Goal: Information Seeking & Learning: Learn about a topic

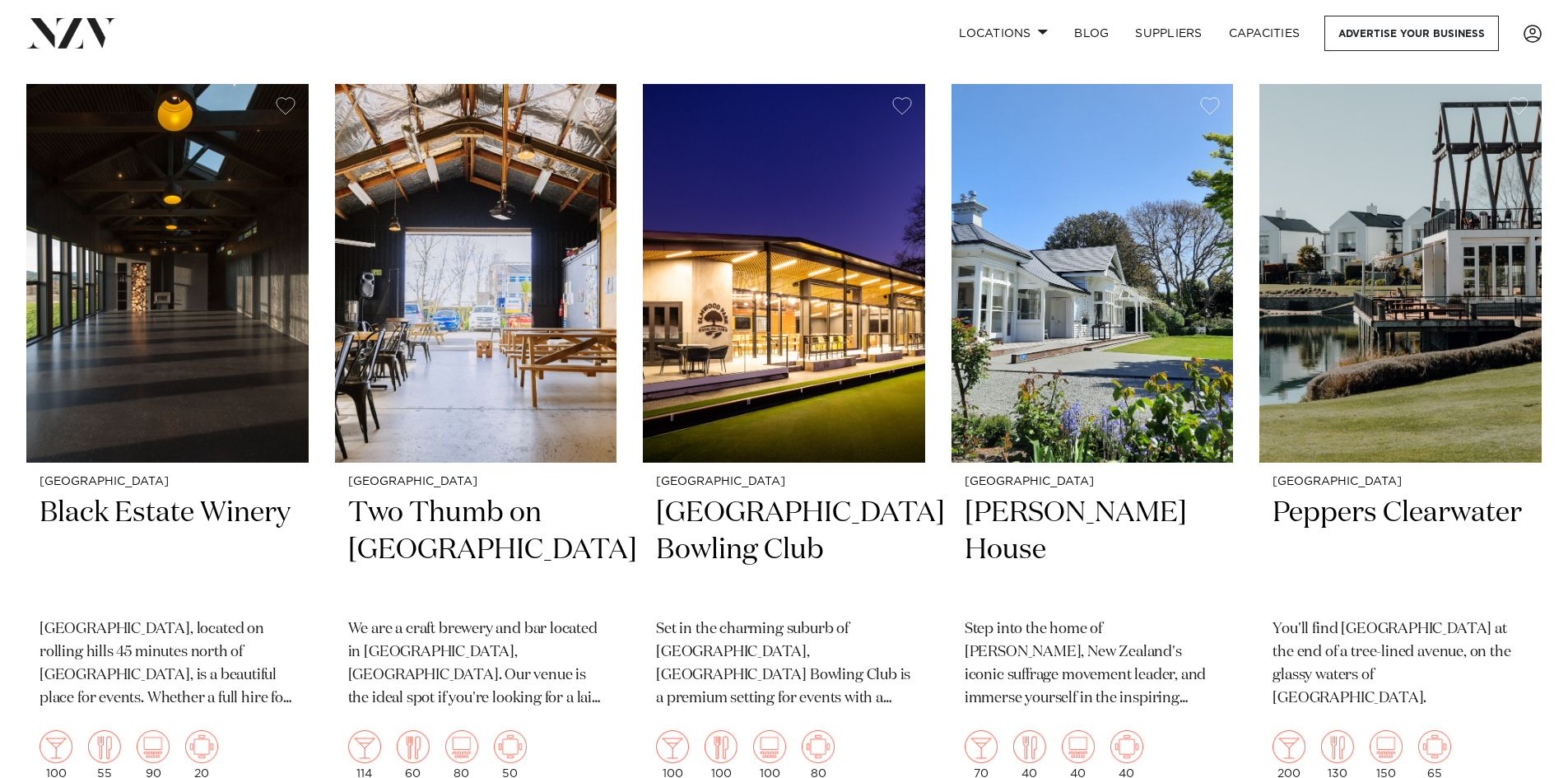
scroll to position [2140, 0]
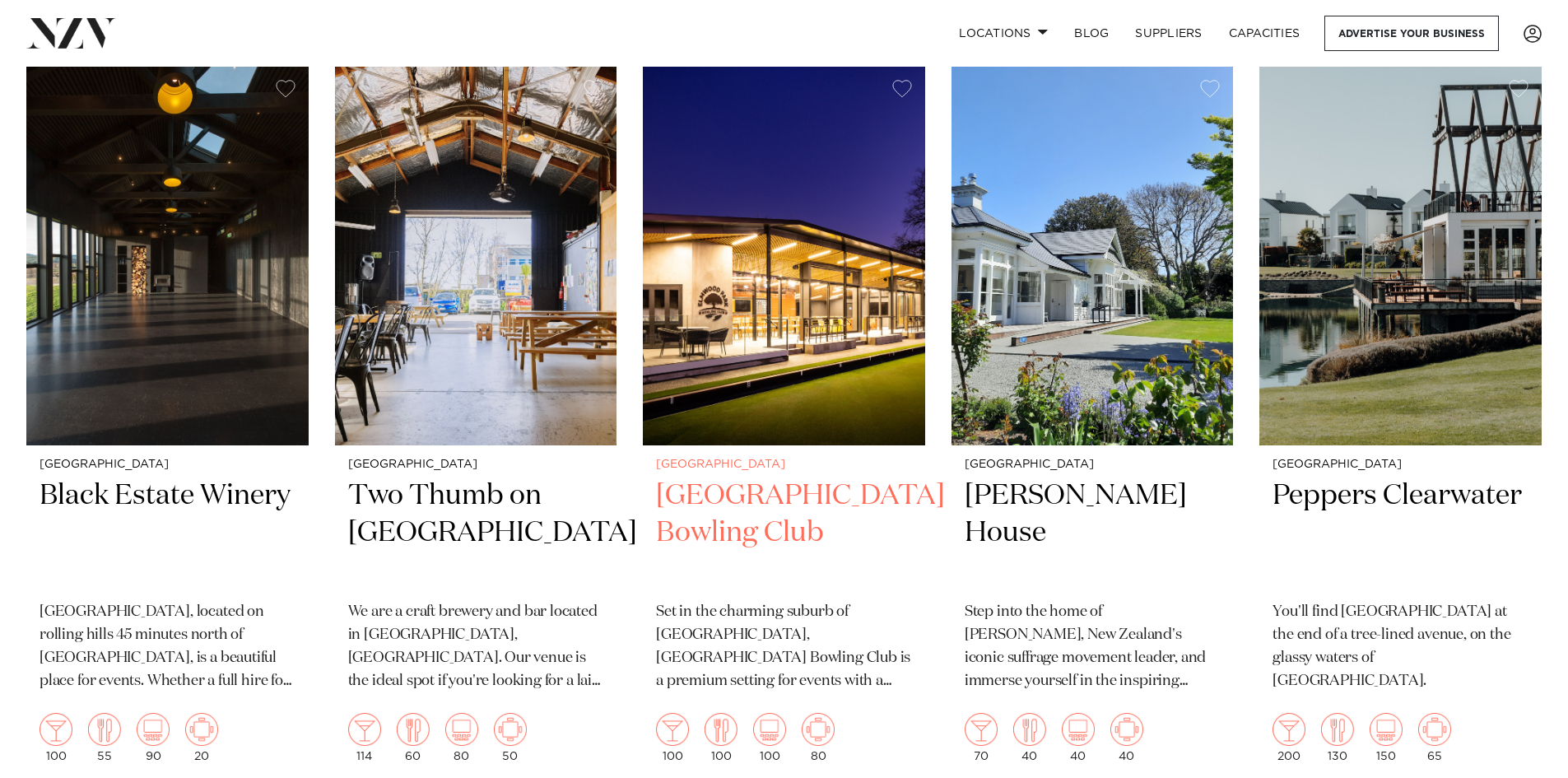
click at [734, 537] on h2 "[GEOGRAPHIC_DATA] Bowling Club" at bounding box center [784, 532] width 256 height 111
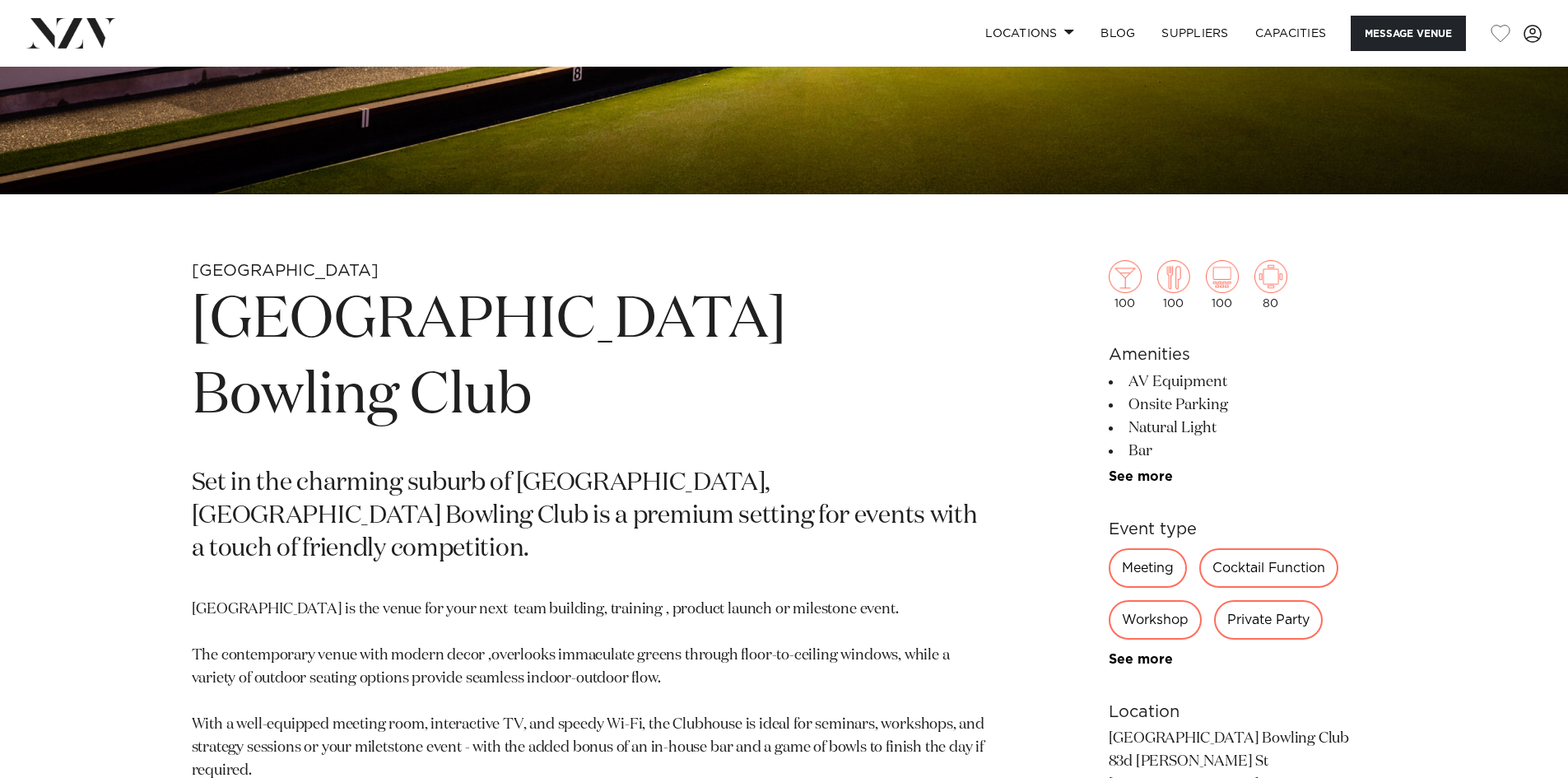
scroll to position [658, 0]
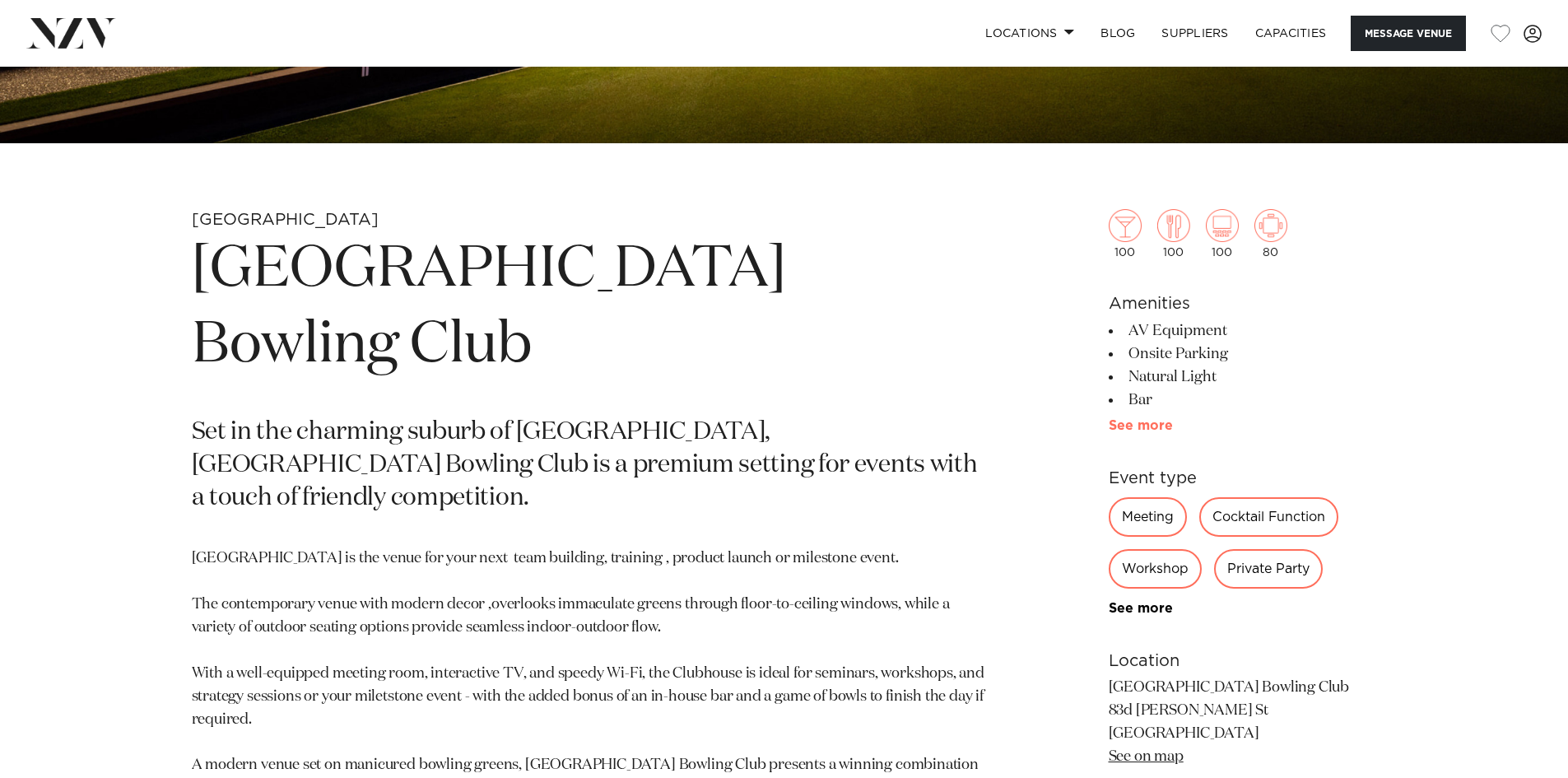
click at [1125, 430] on link "See more" at bounding box center [1173, 425] width 129 height 13
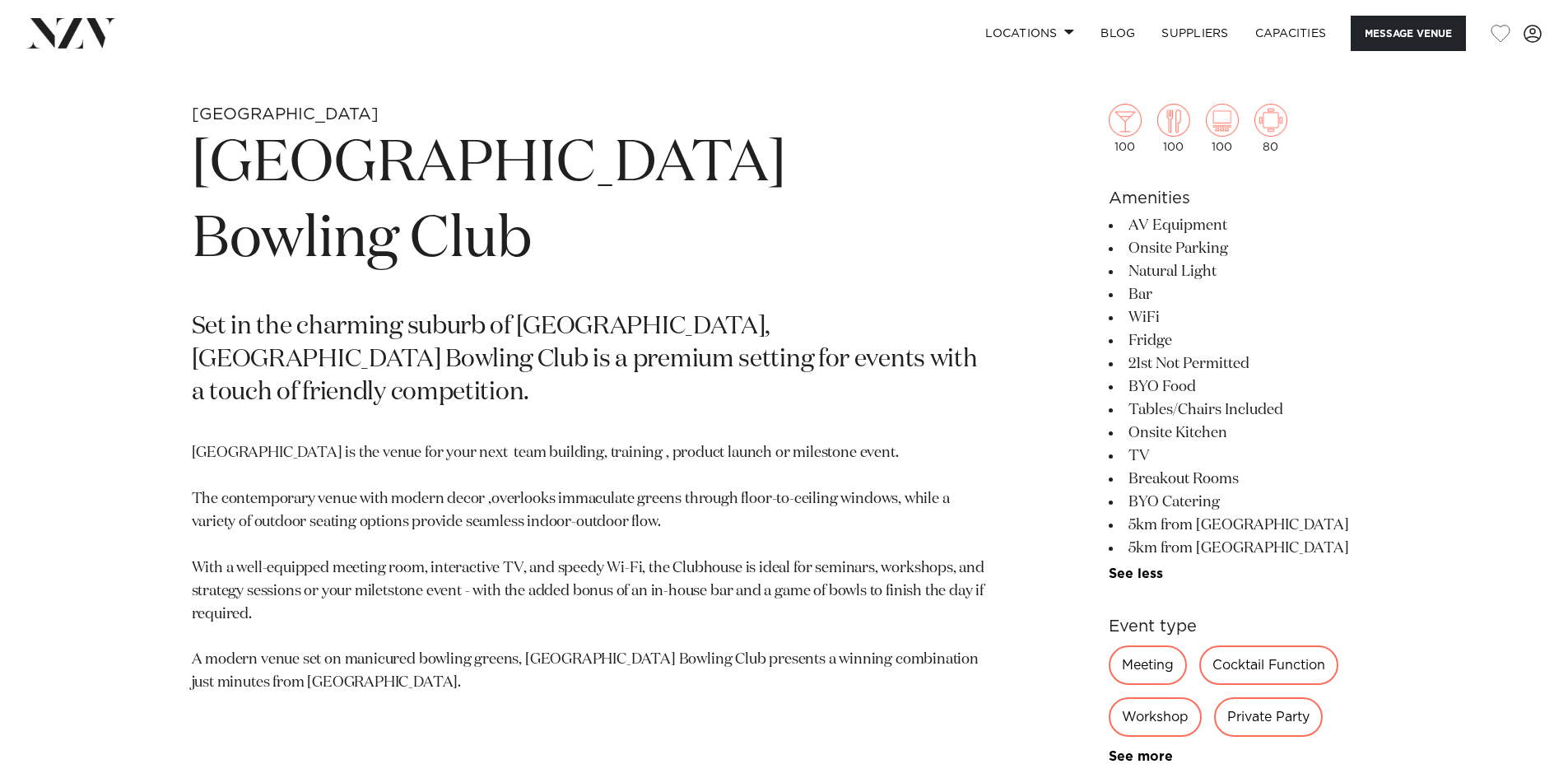
scroll to position [741, 0]
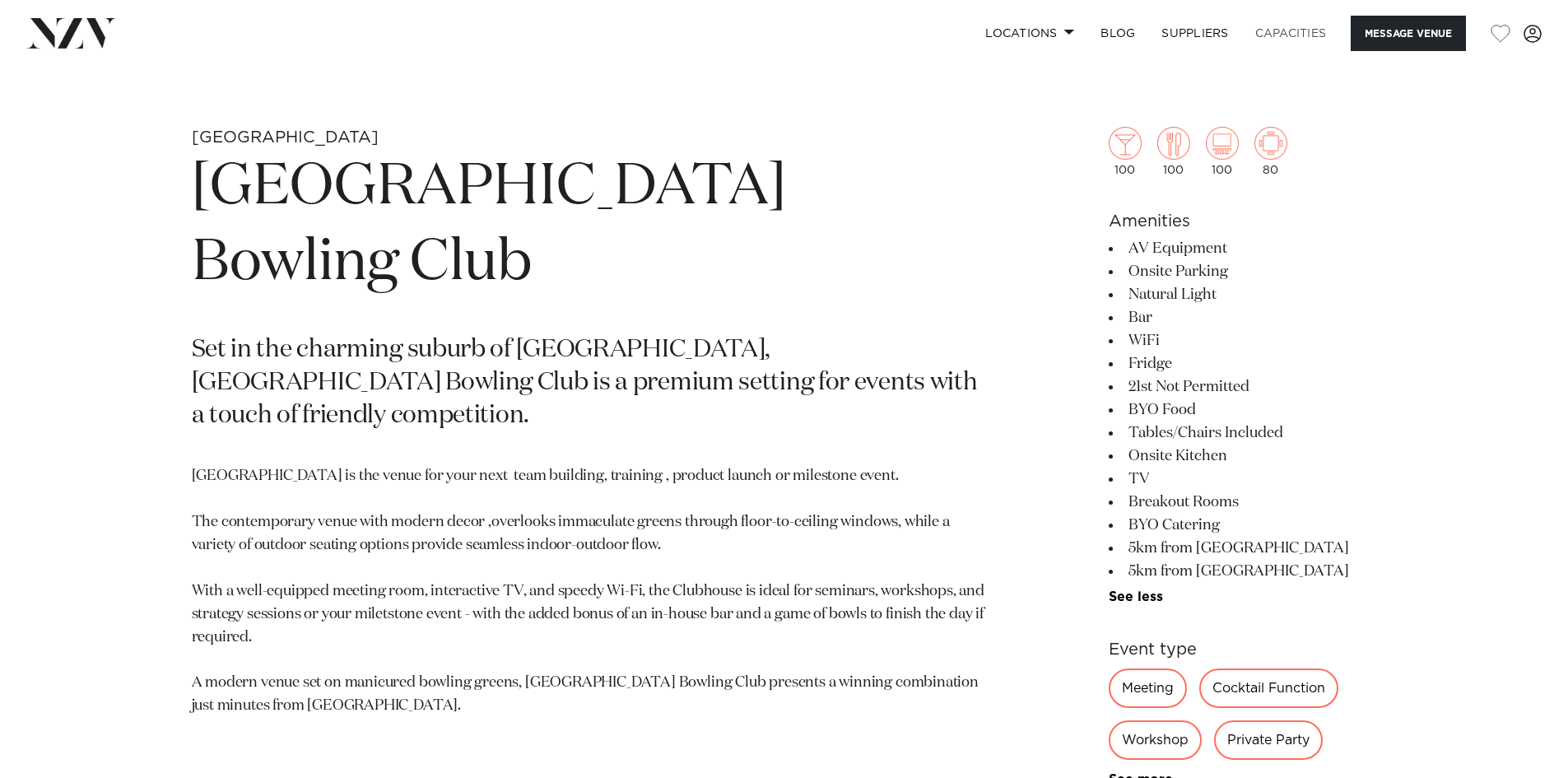
click at [1259, 37] on link "Capacities" at bounding box center [1291, 34] width 98 height 36
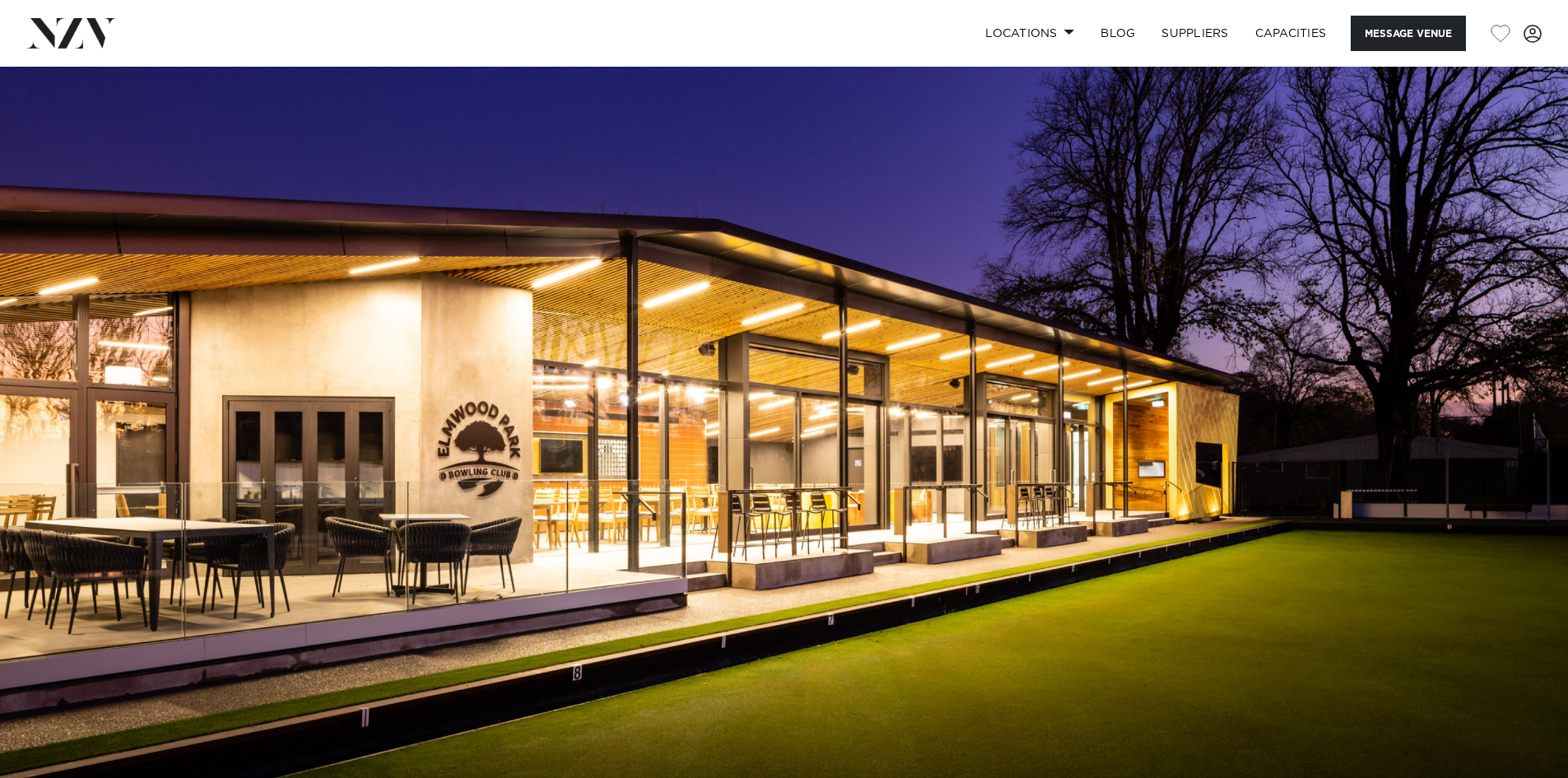
scroll to position [0, 0]
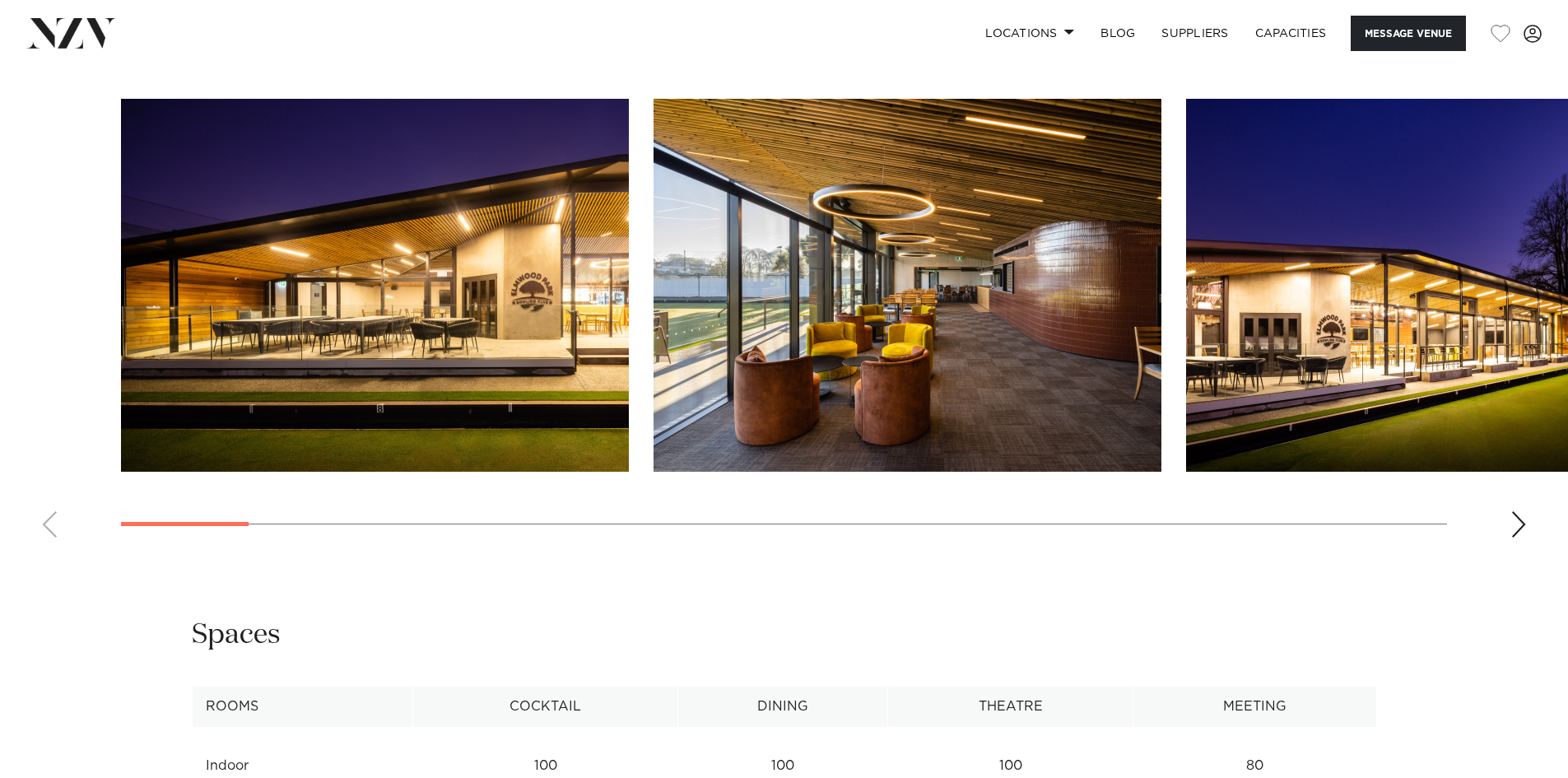
scroll to position [1646, 0]
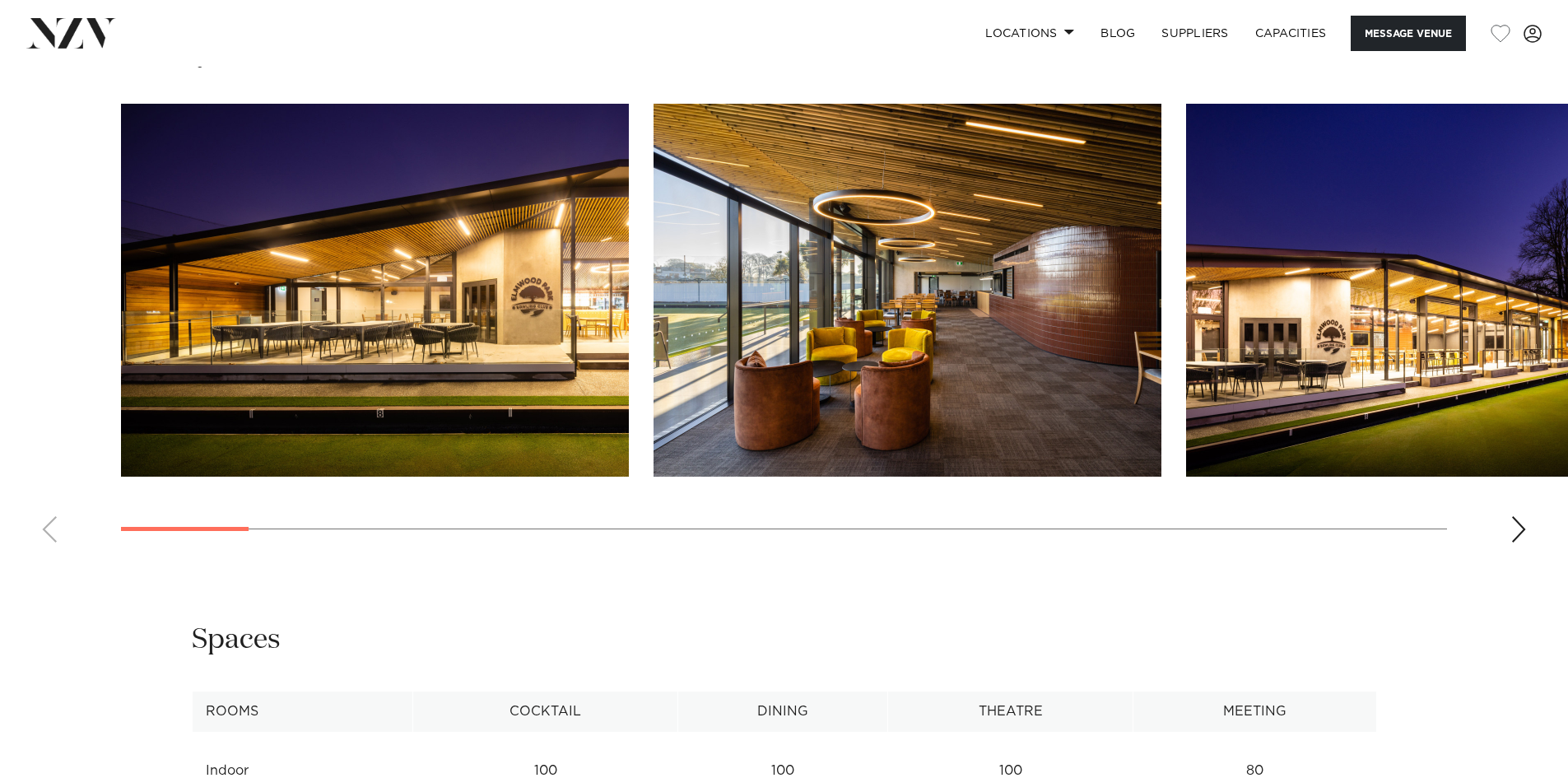
click at [1509, 522] on swiper-container at bounding box center [784, 329] width 1568 height 452
click at [1519, 522] on div "Next slide" at bounding box center [1518, 529] width 17 height 27
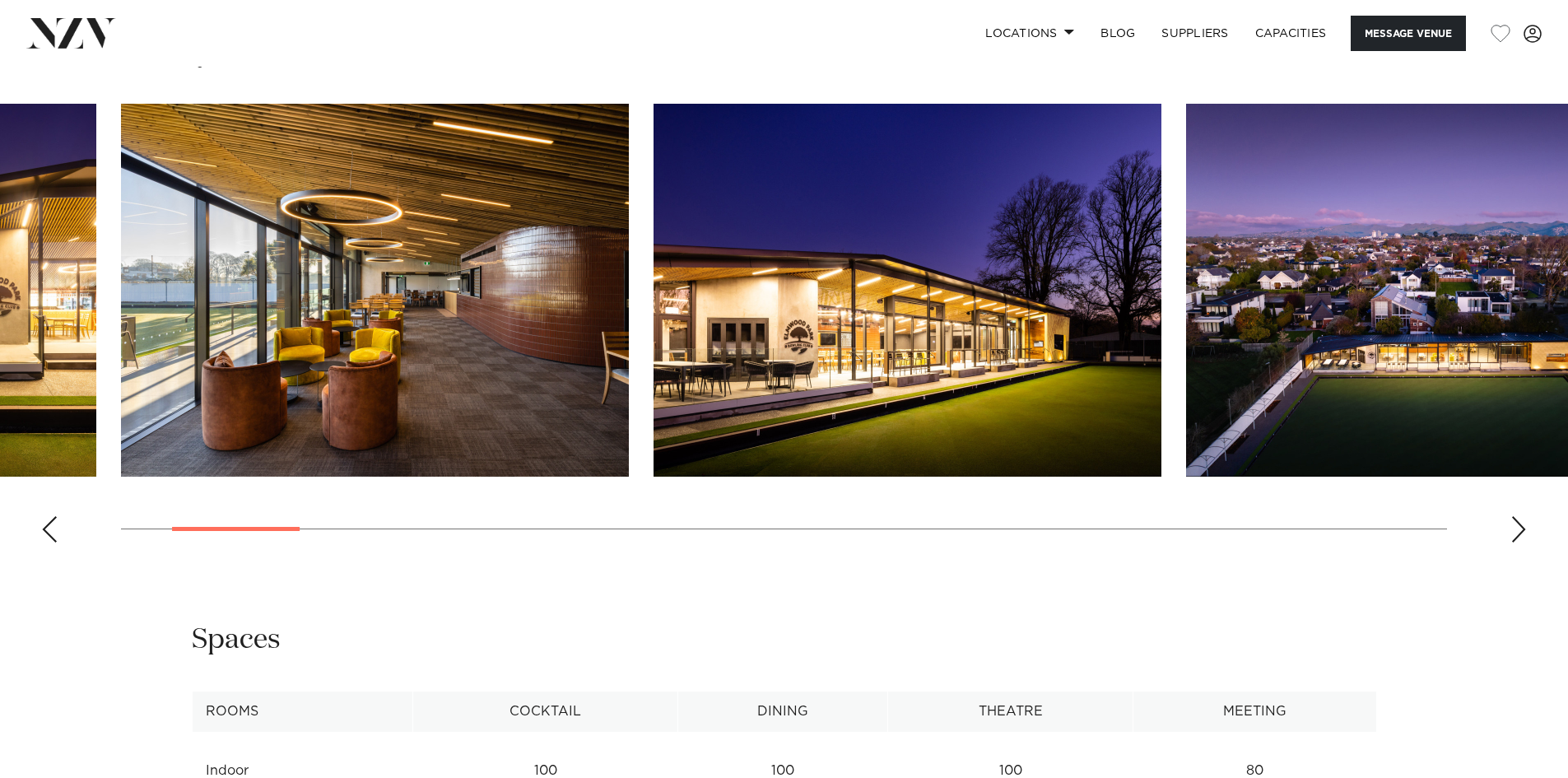
click at [1519, 522] on div "Next slide" at bounding box center [1518, 529] width 17 height 27
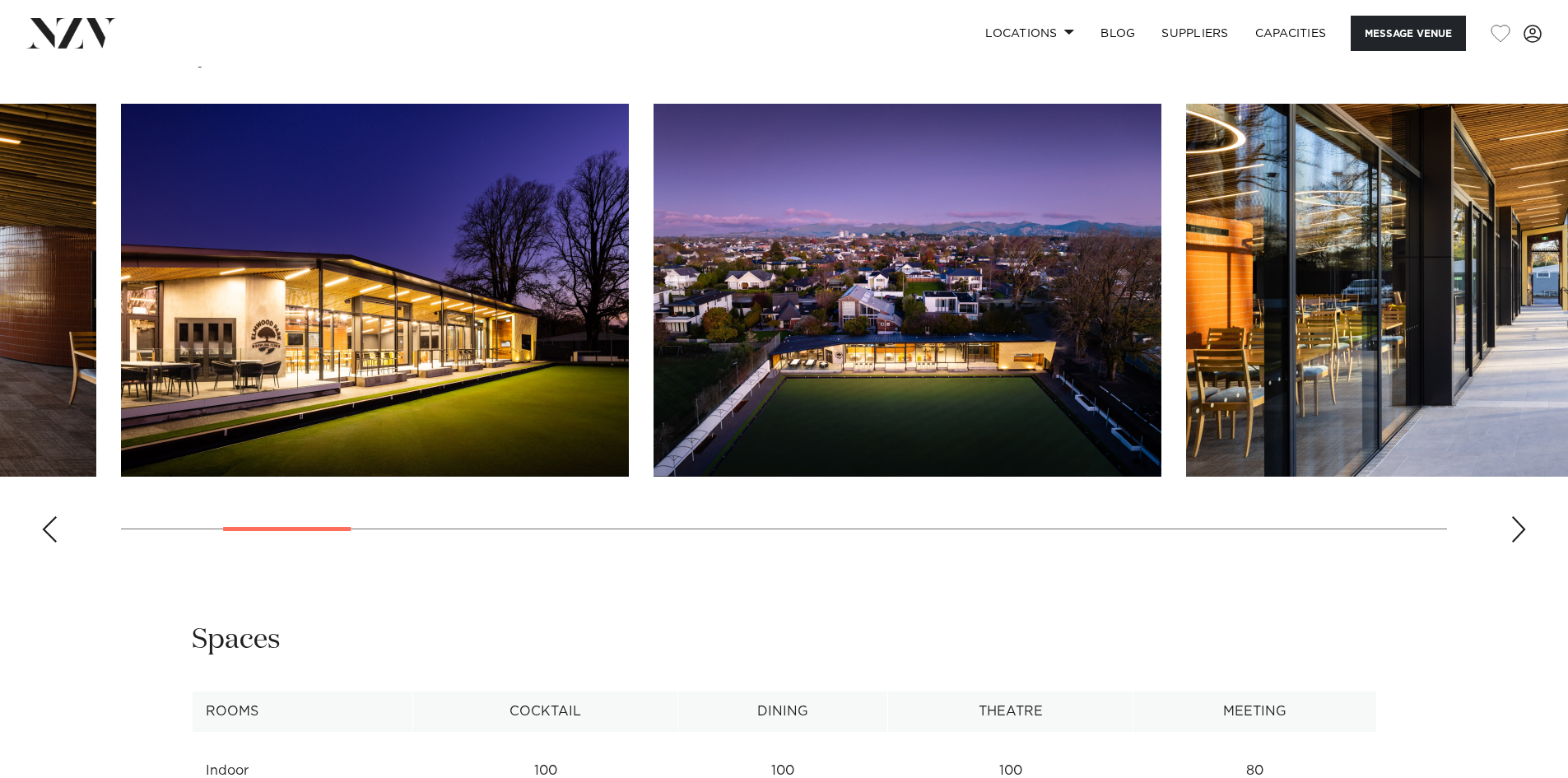
click at [1519, 522] on div "Next slide" at bounding box center [1518, 529] width 17 height 27
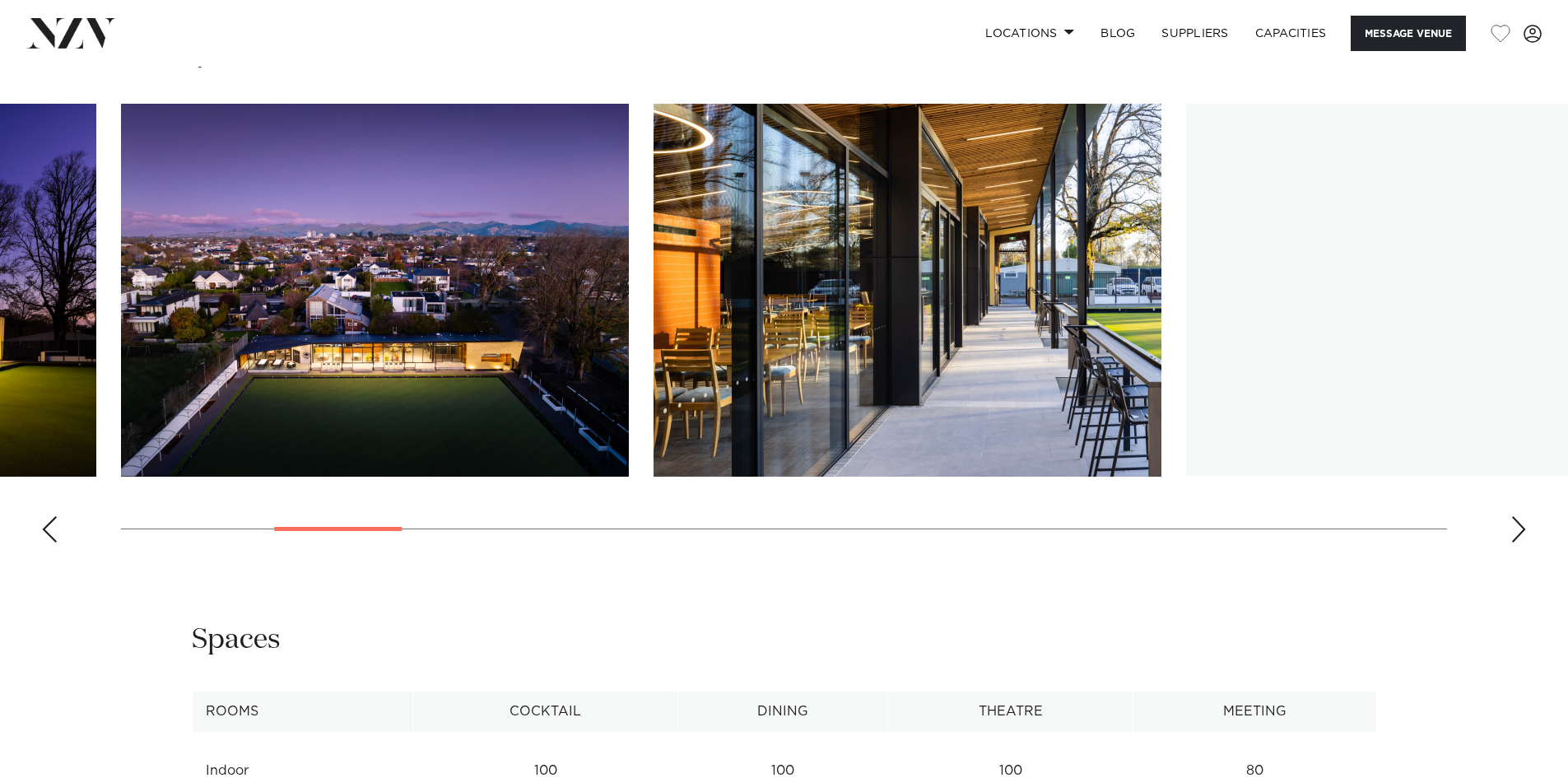
click at [1519, 522] on div "Next slide" at bounding box center [1518, 529] width 17 height 27
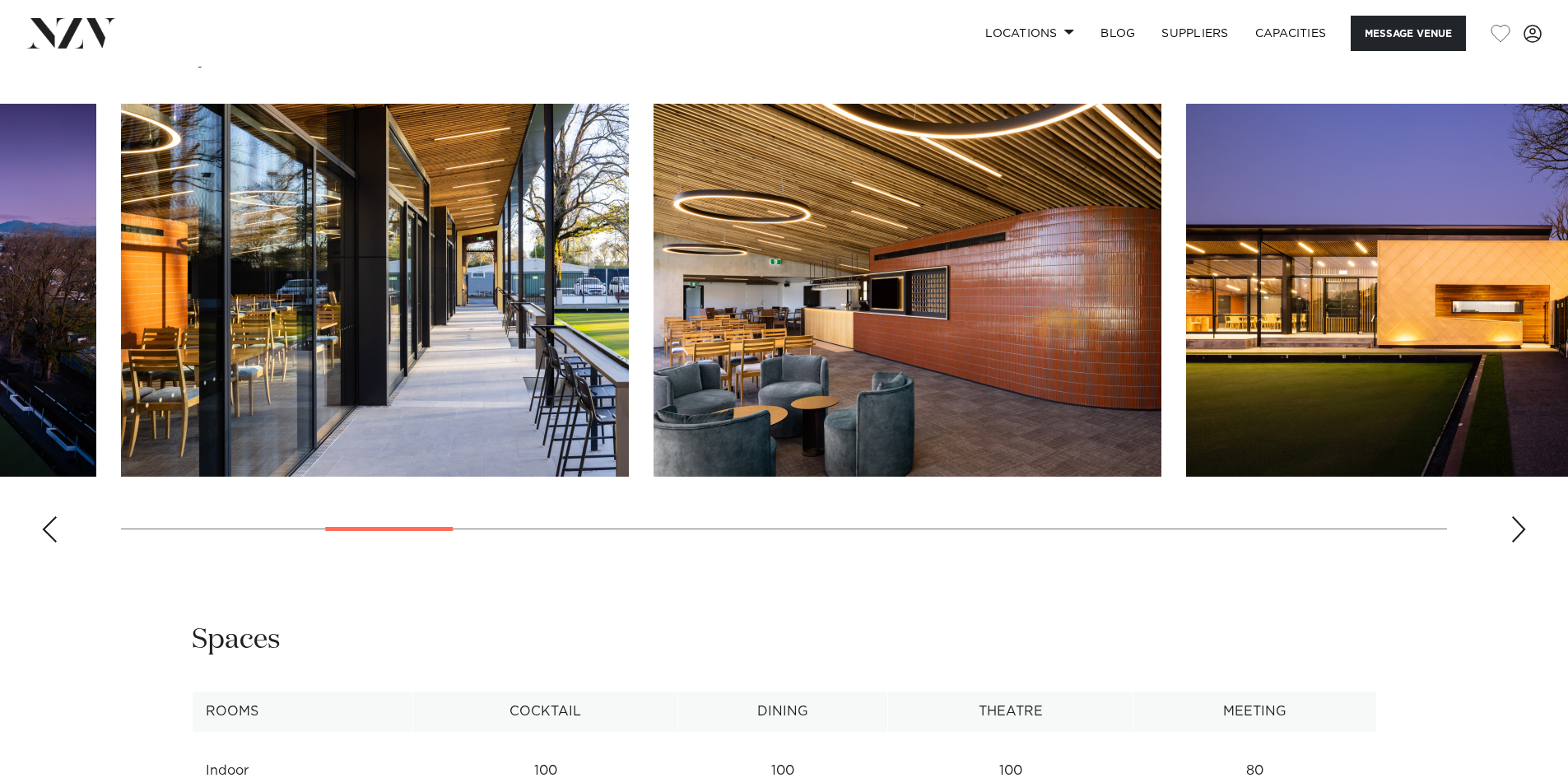
click at [1519, 522] on div "Next slide" at bounding box center [1518, 529] width 17 height 27
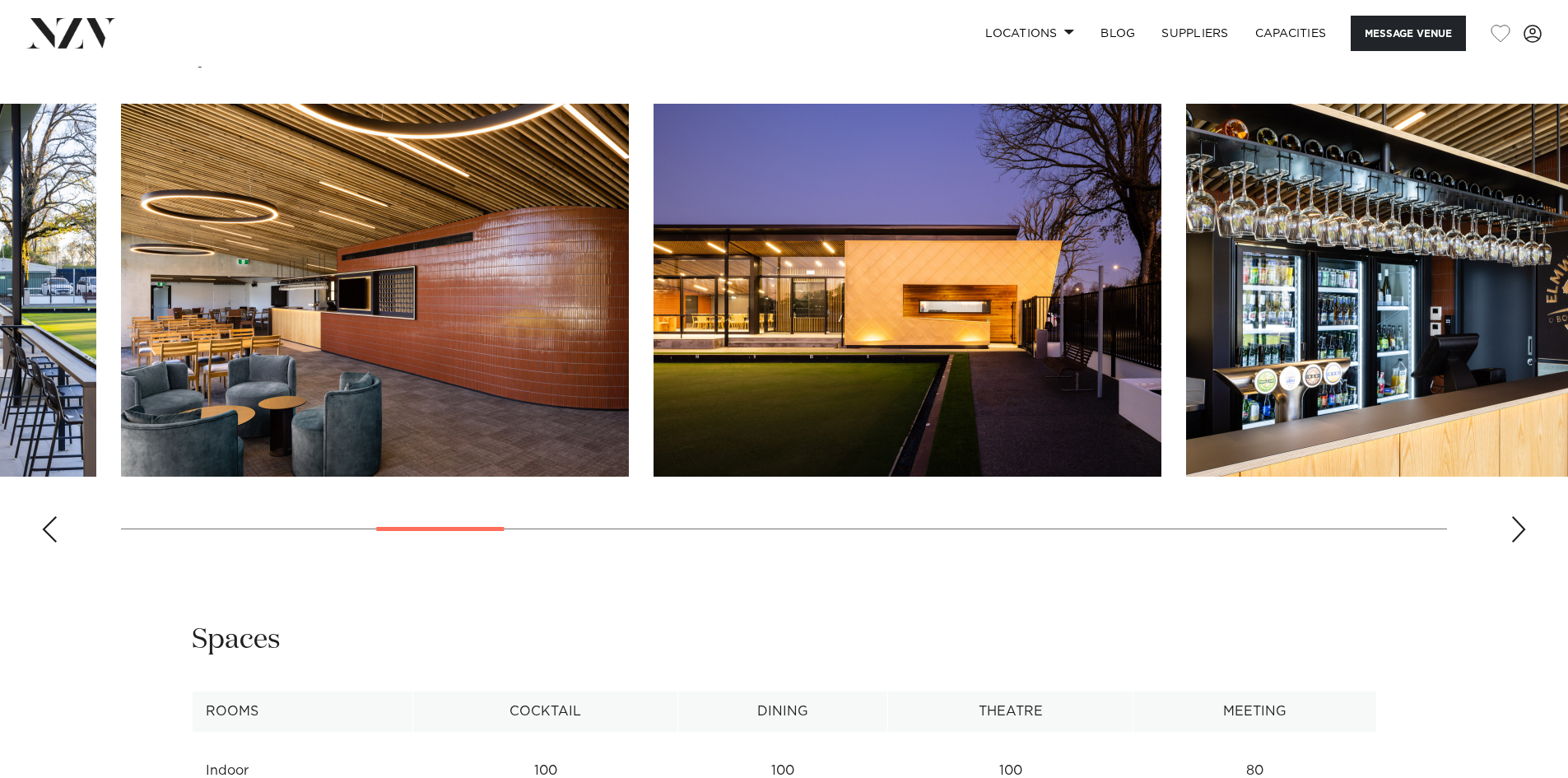
click at [1519, 522] on div "Next slide" at bounding box center [1518, 529] width 17 height 27
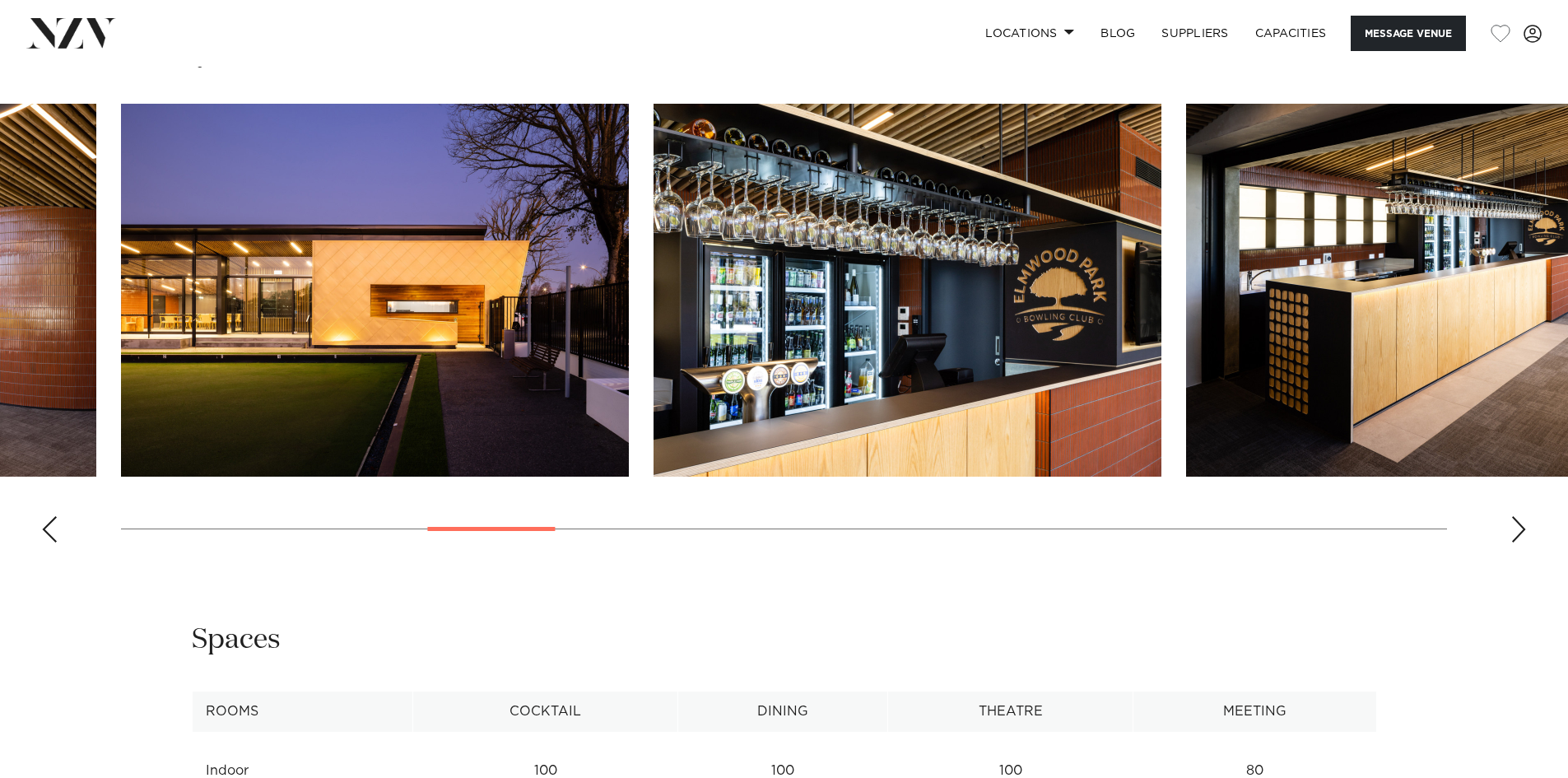
click at [1519, 522] on div "Next slide" at bounding box center [1518, 529] width 17 height 27
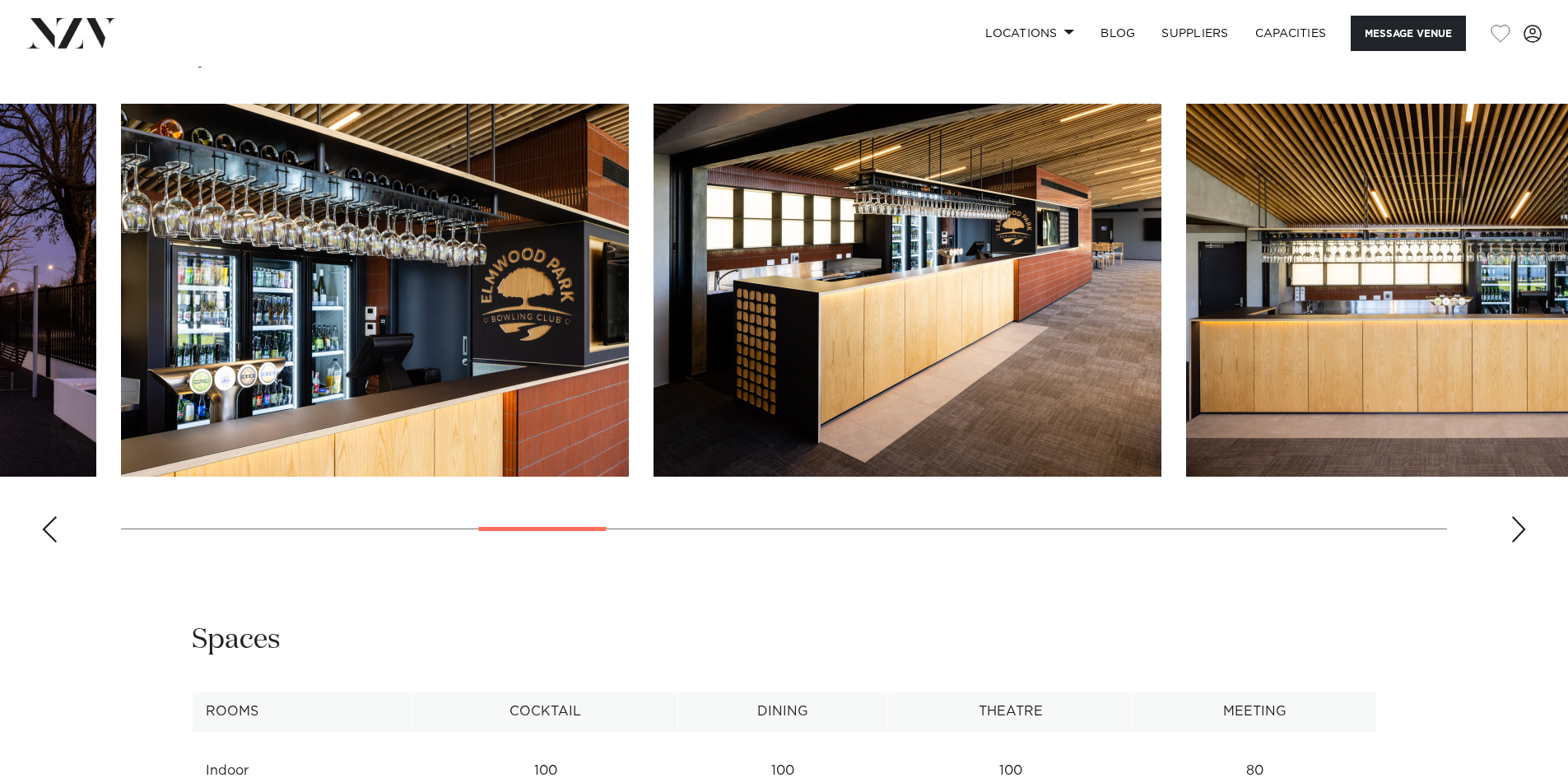
click at [1519, 522] on div "Next slide" at bounding box center [1518, 529] width 17 height 27
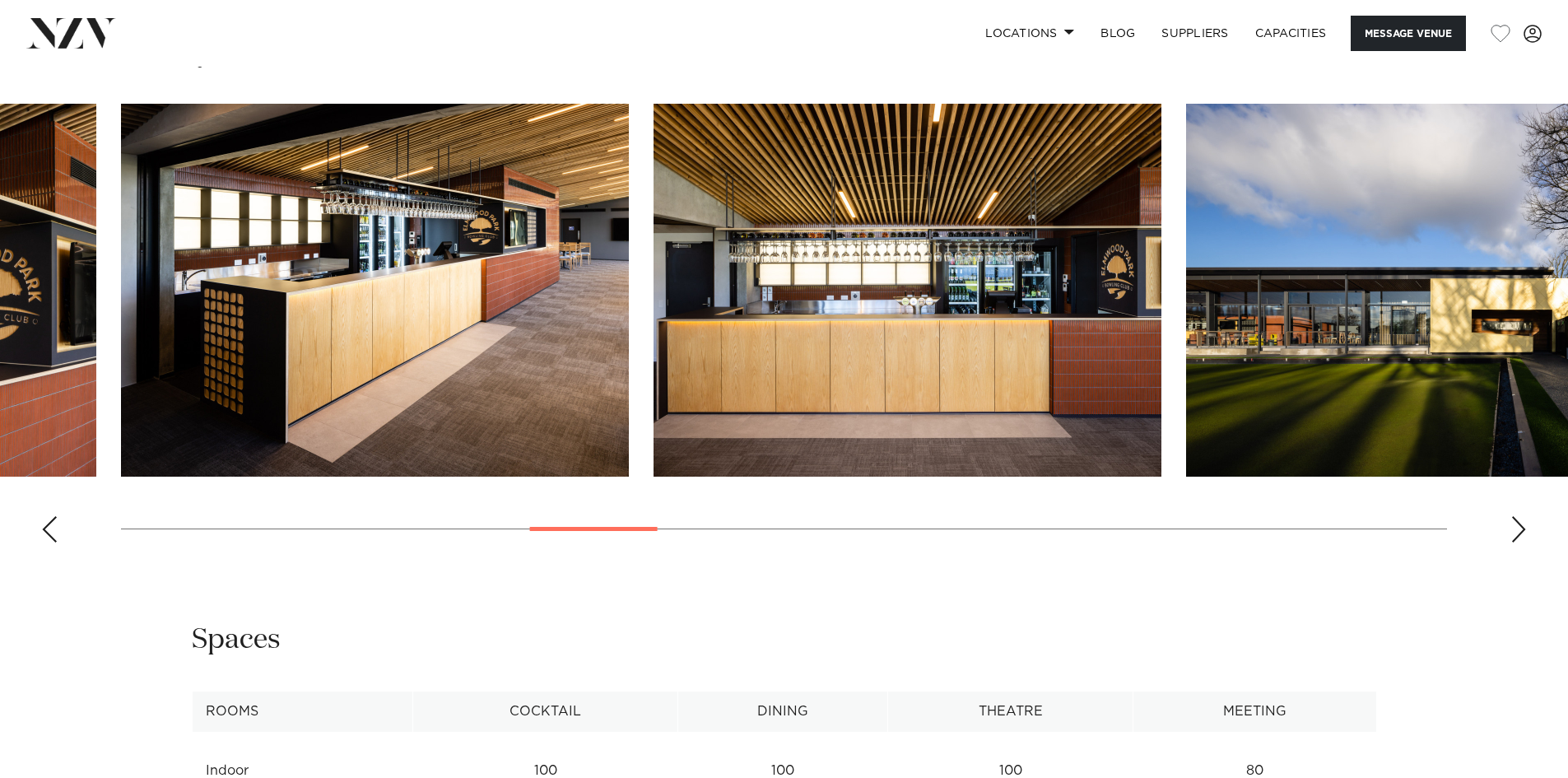
click at [1519, 522] on div "Next slide" at bounding box center [1518, 529] width 17 height 27
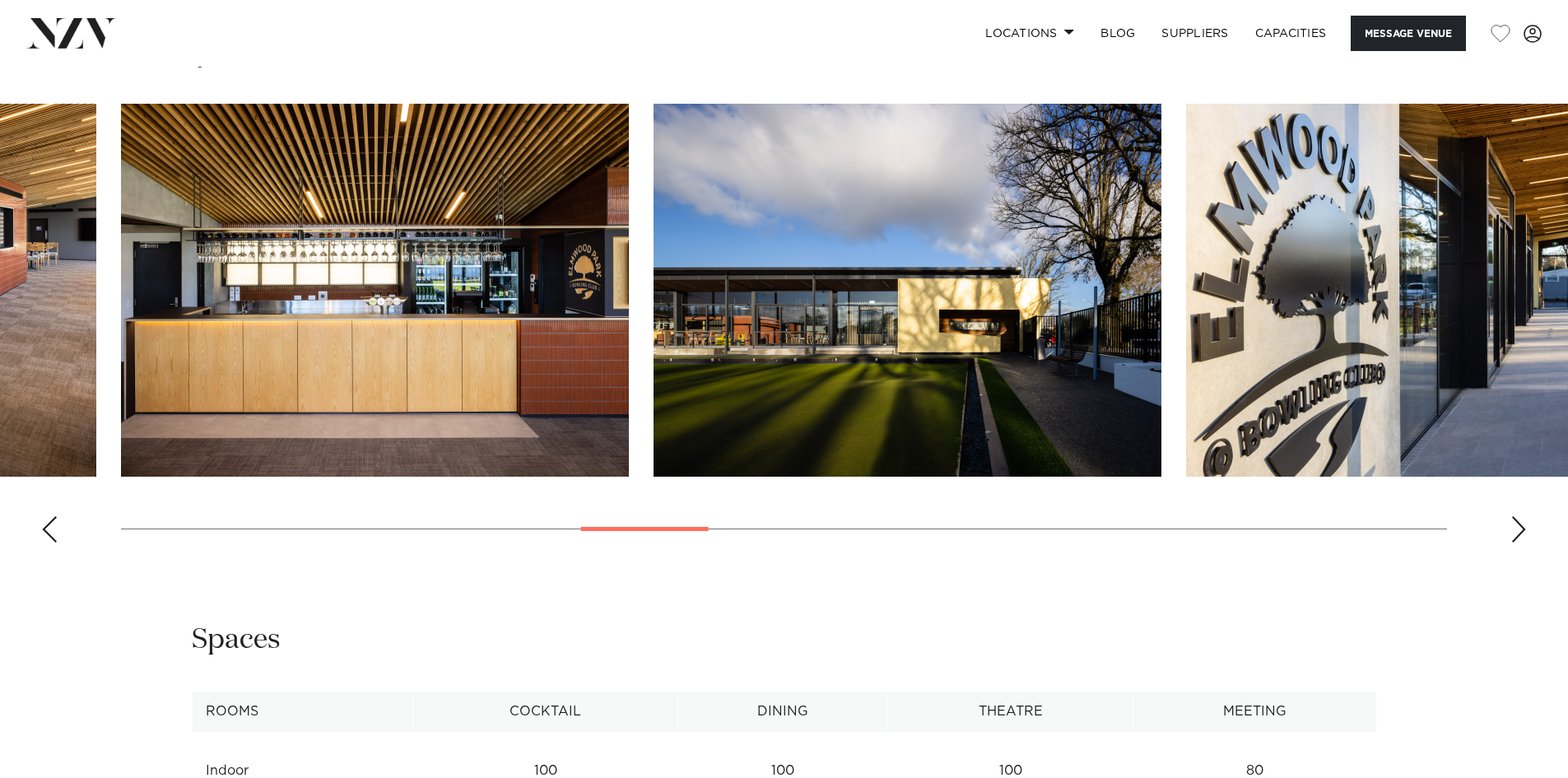
click at [1519, 522] on div "Next slide" at bounding box center [1518, 529] width 17 height 27
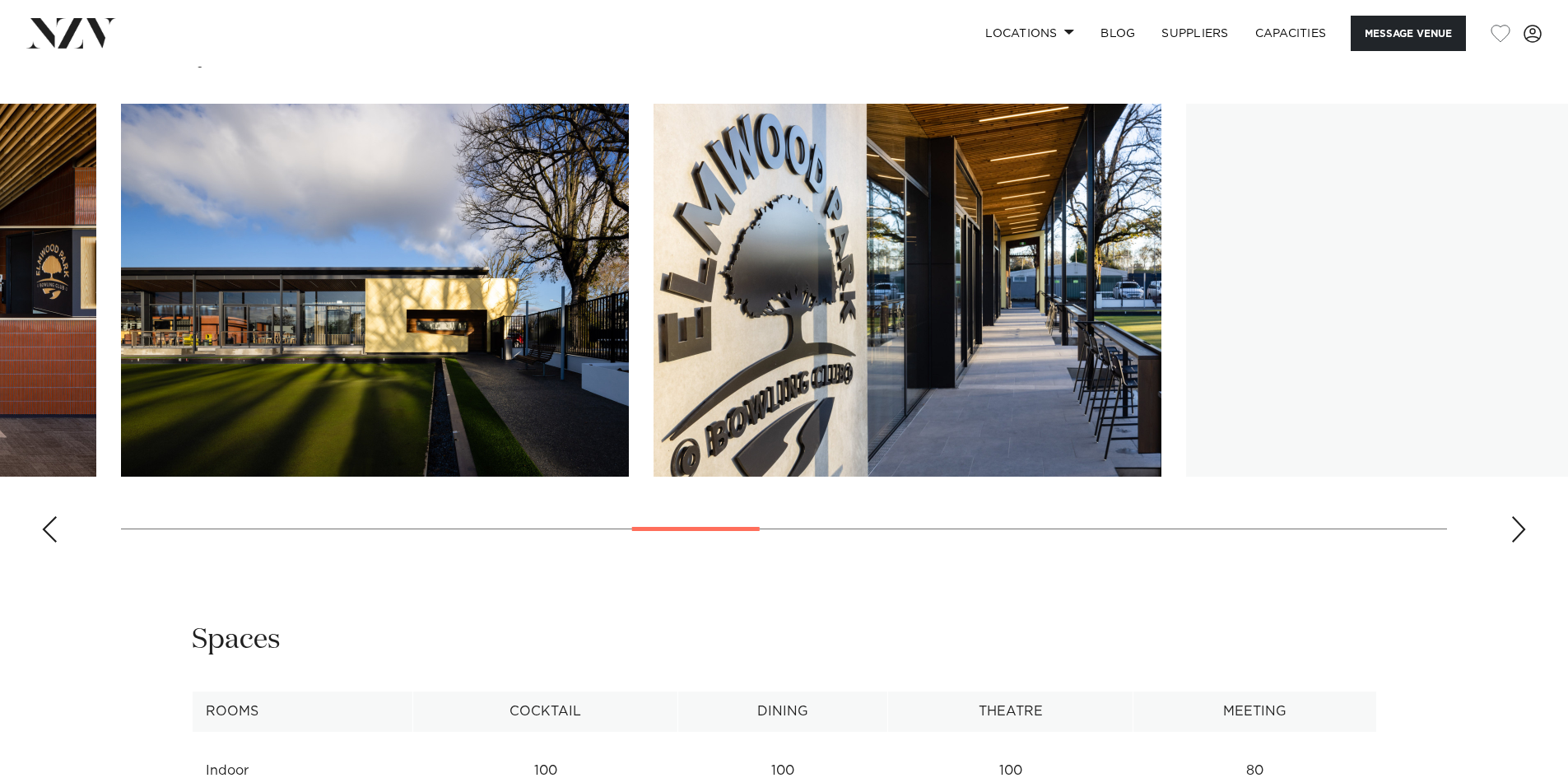
click at [1519, 522] on div "Next slide" at bounding box center [1518, 529] width 17 height 27
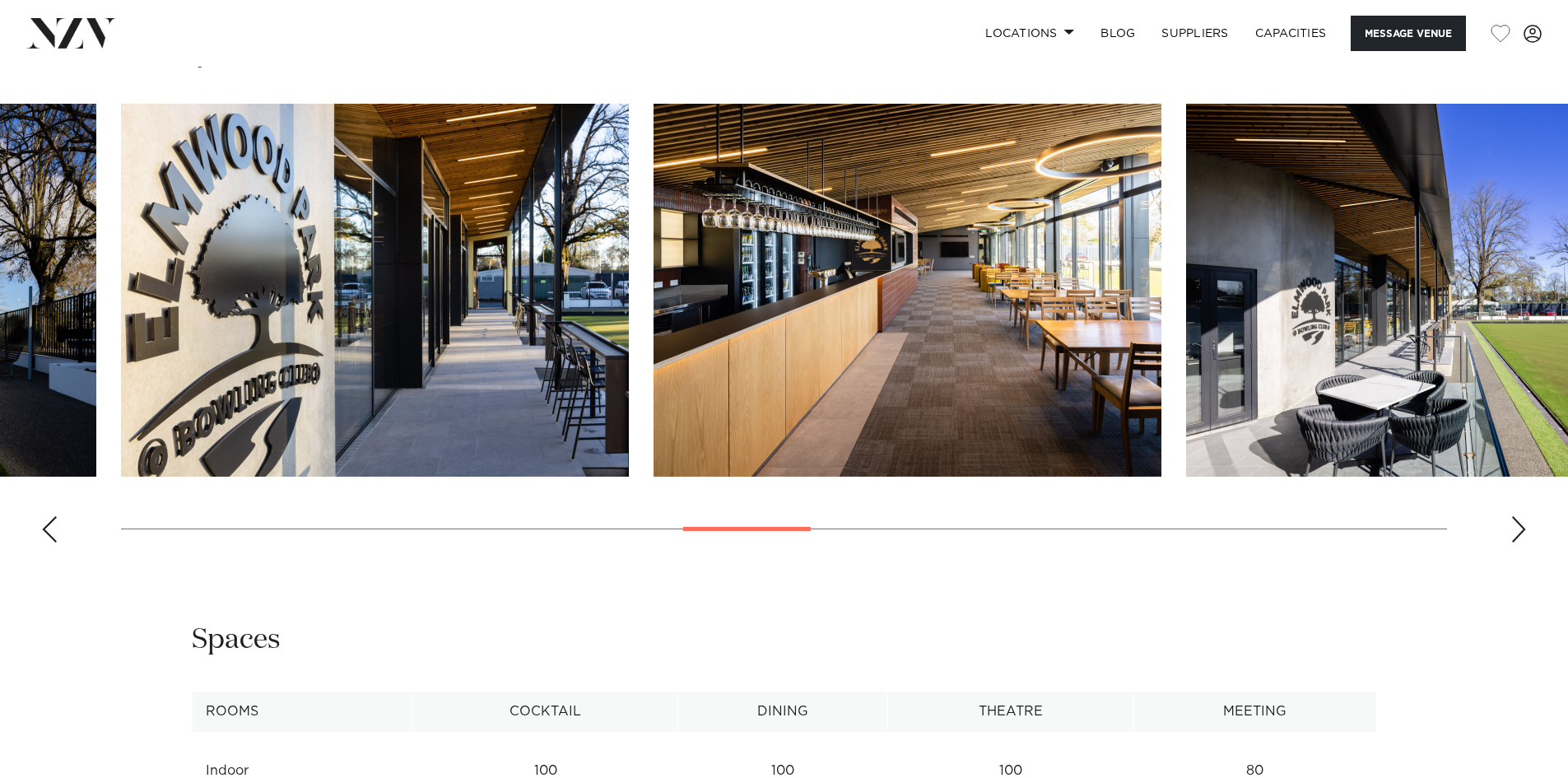
click at [1519, 522] on div "Next slide" at bounding box center [1518, 529] width 17 height 27
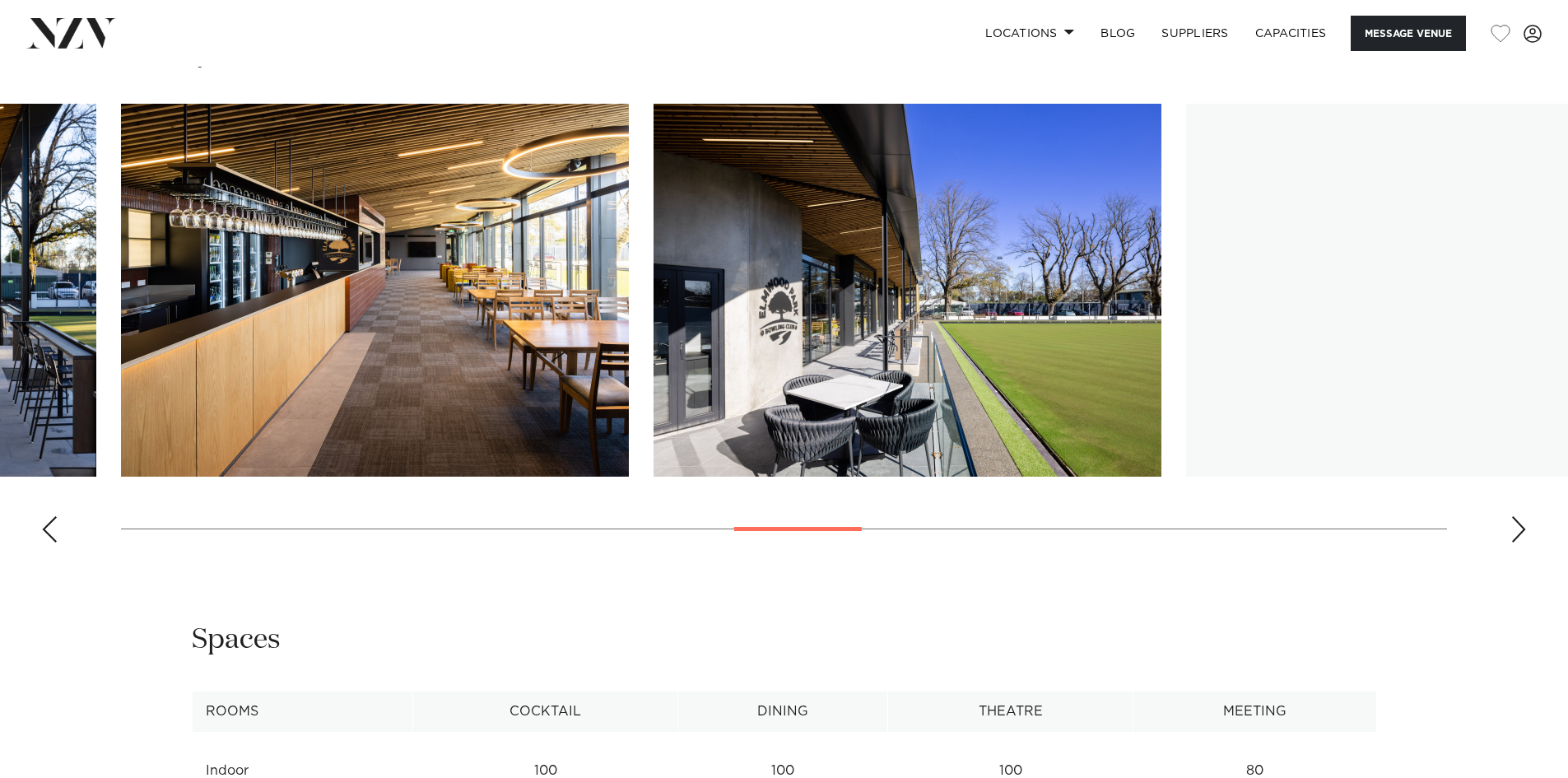
click at [1519, 522] on div "Next slide" at bounding box center [1518, 529] width 17 height 27
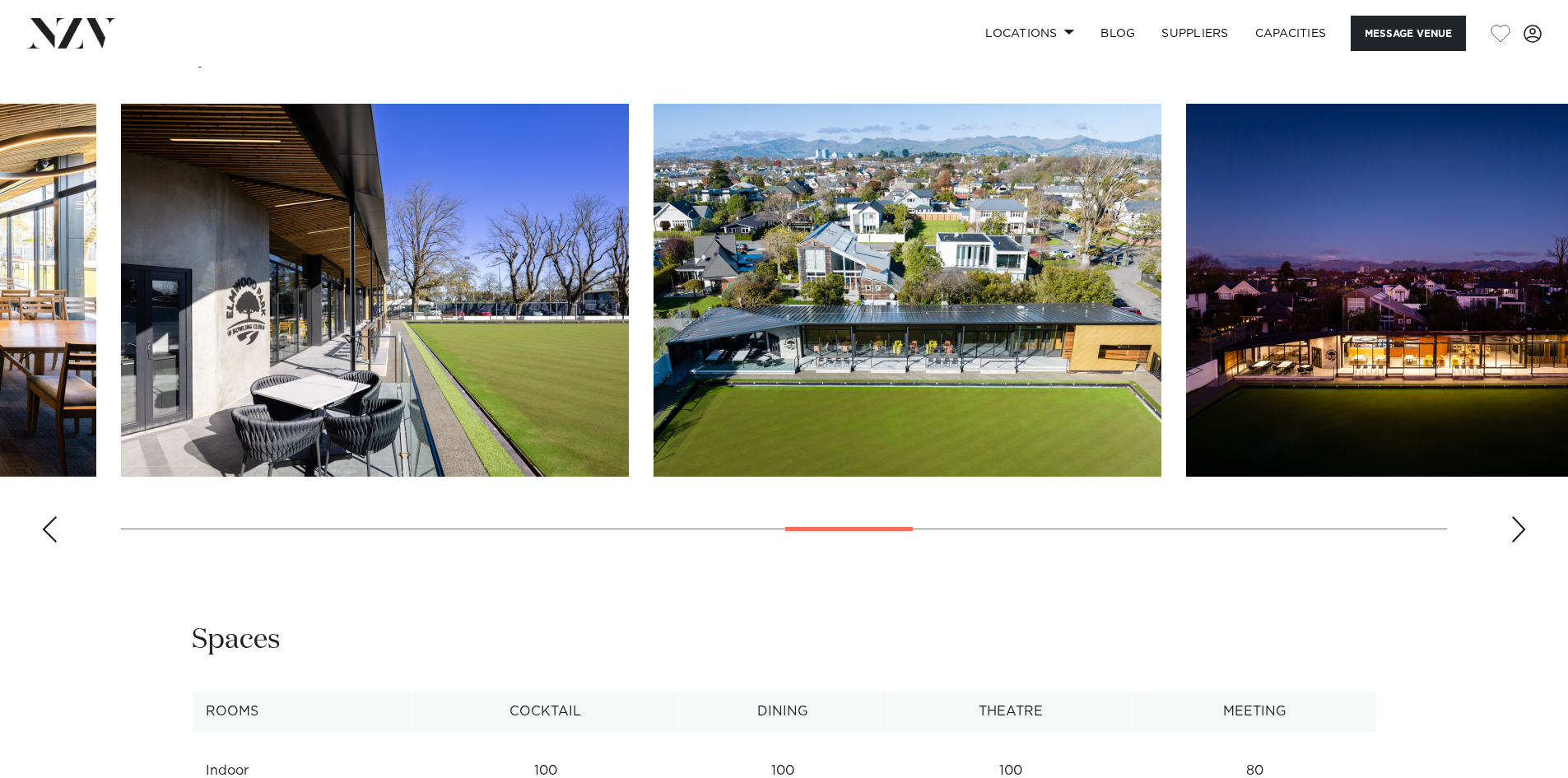
click at [1519, 522] on div "Next slide" at bounding box center [1518, 529] width 17 height 27
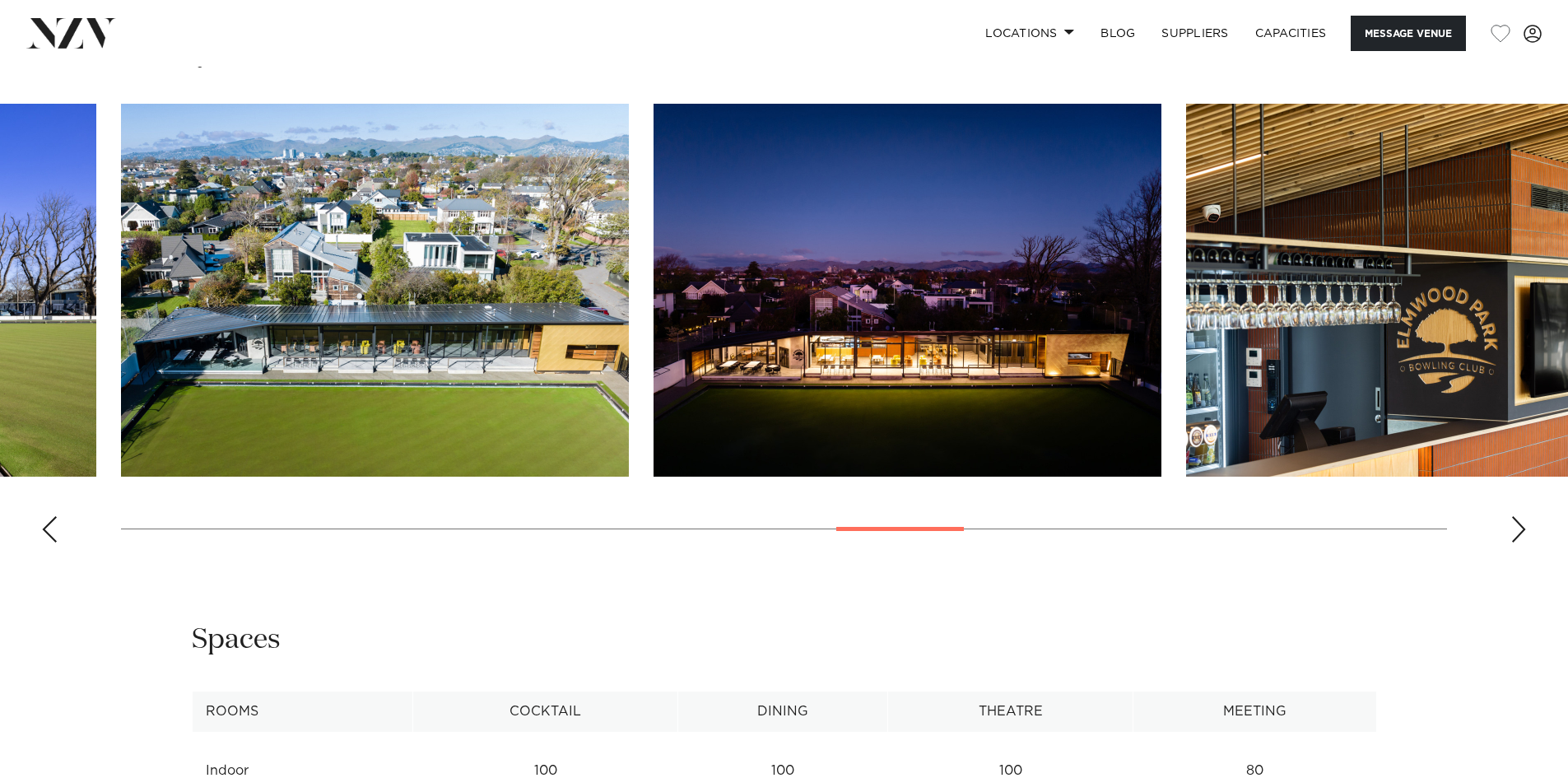
click at [1519, 522] on div "Next slide" at bounding box center [1518, 529] width 17 height 27
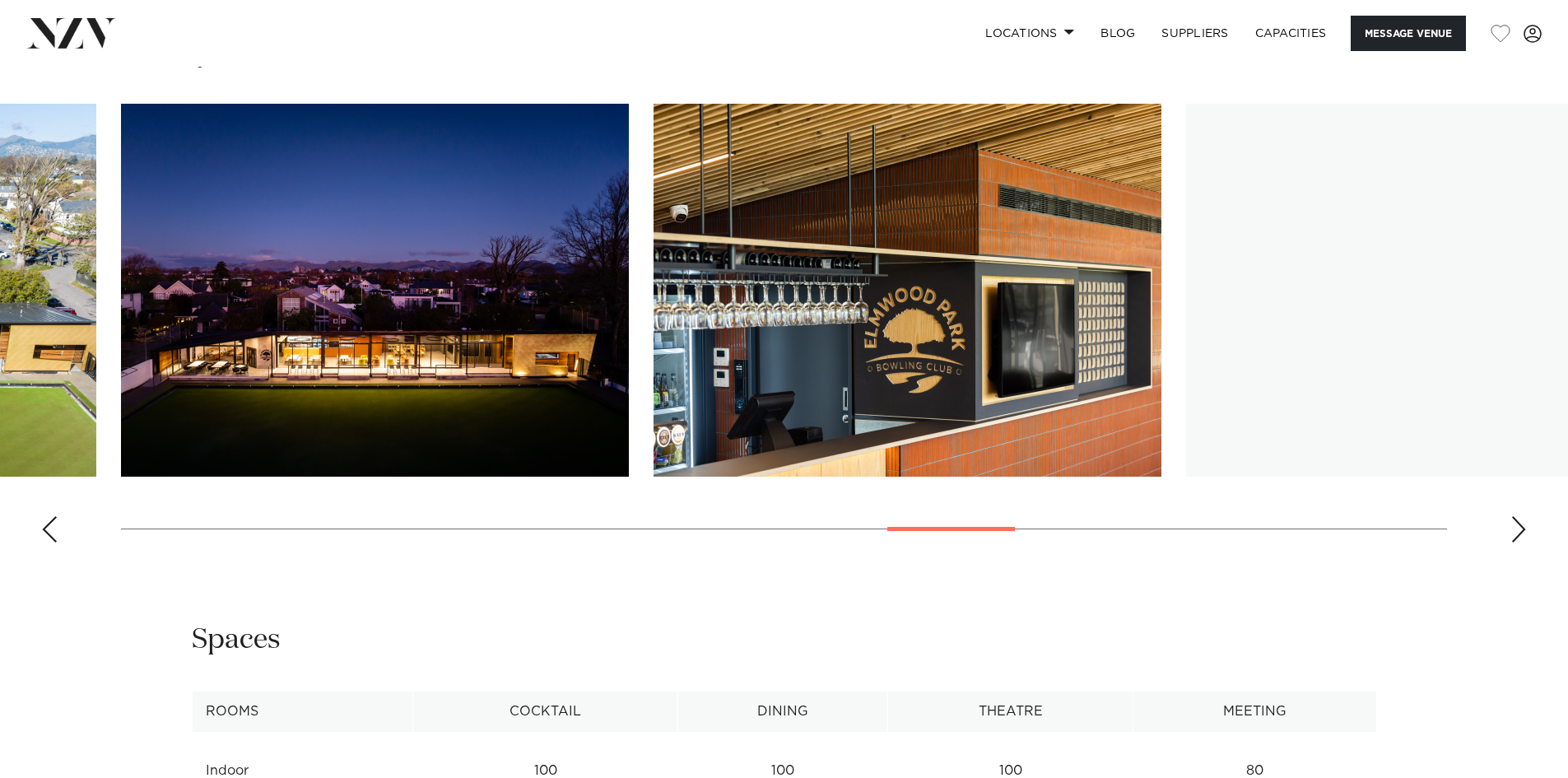
click at [1519, 522] on div "Next slide" at bounding box center [1518, 529] width 17 height 27
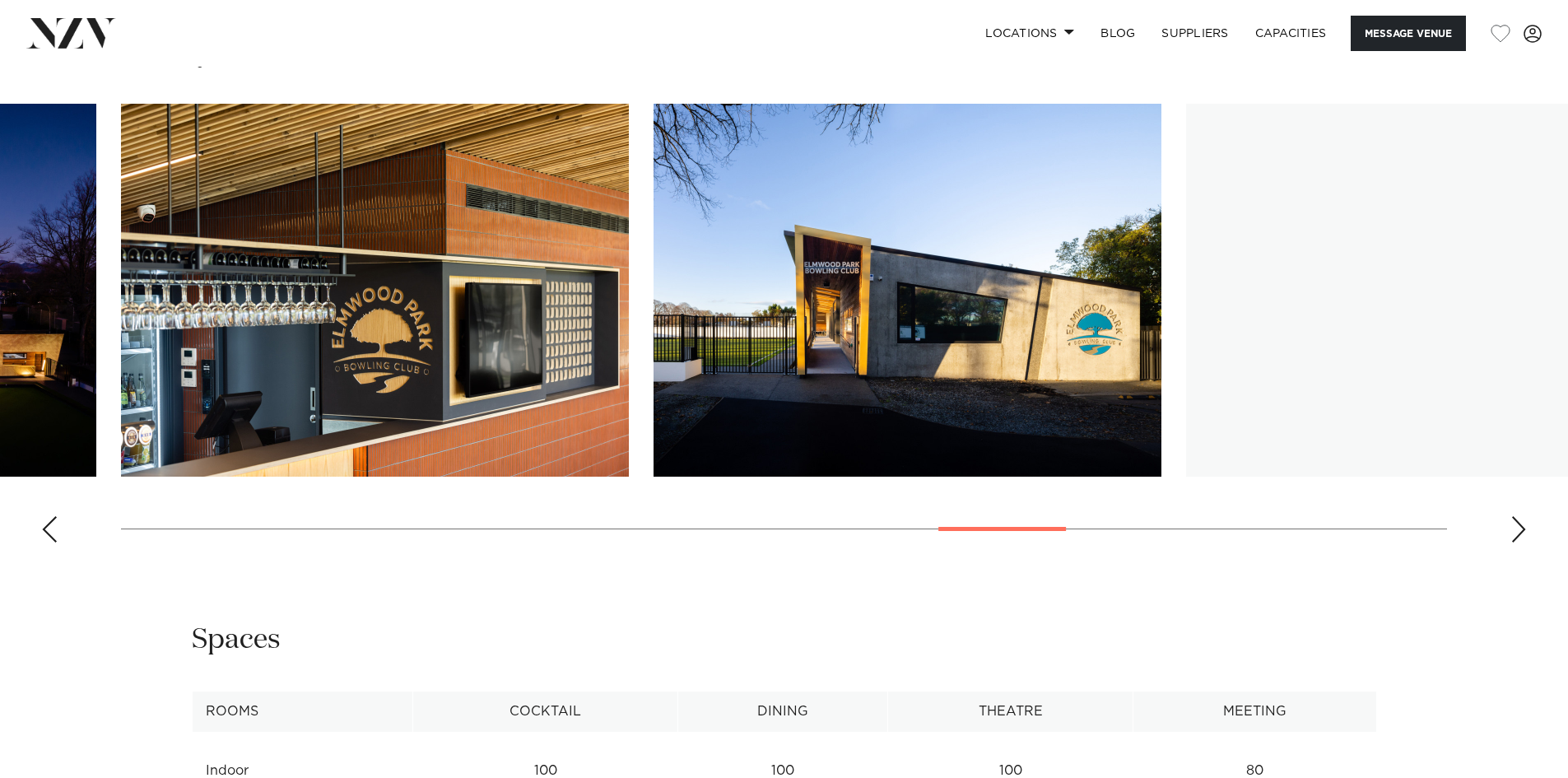
click at [1519, 522] on div "Next slide" at bounding box center [1518, 529] width 17 height 27
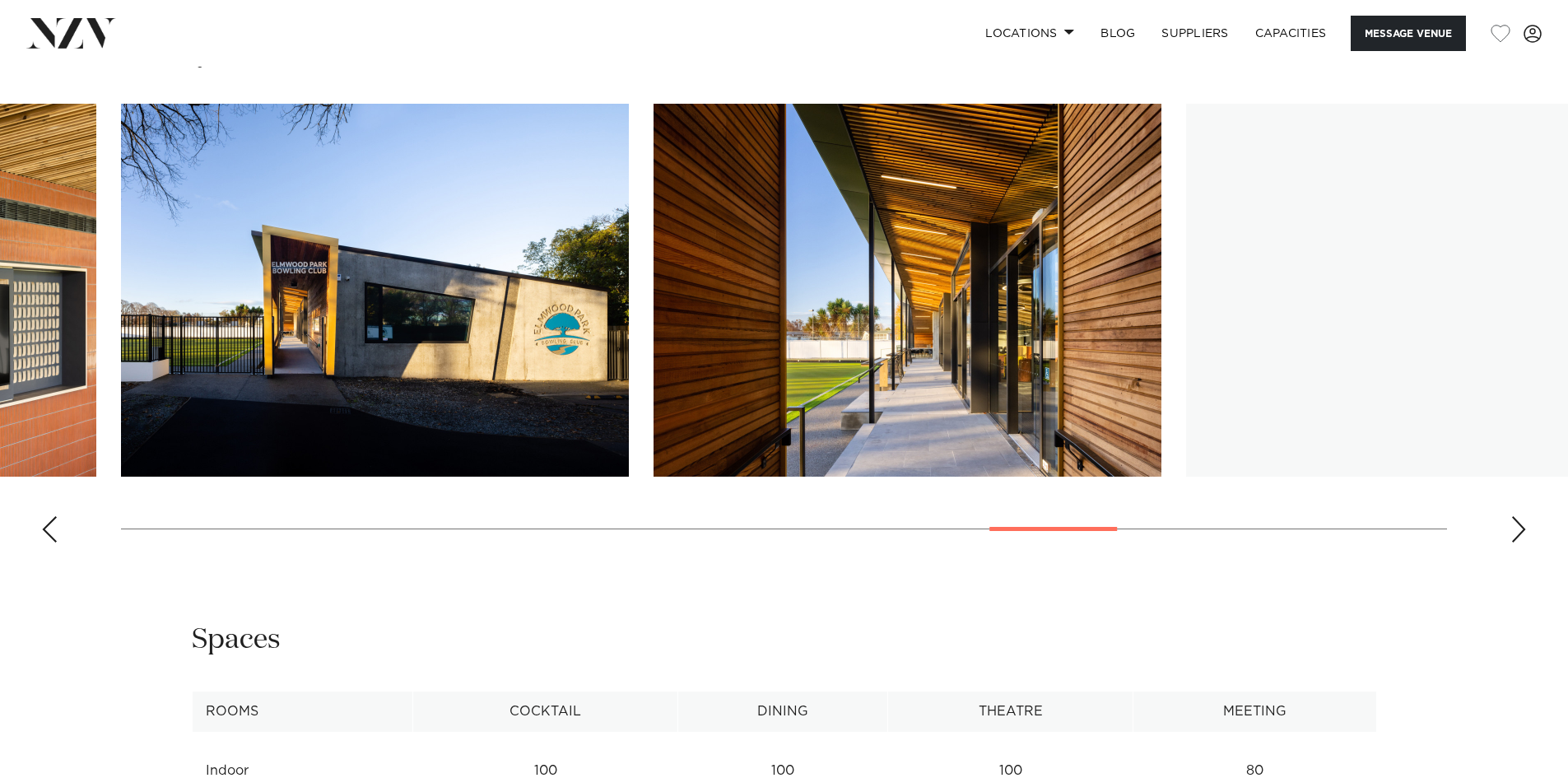
click at [1519, 522] on div "Next slide" at bounding box center [1518, 529] width 17 height 27
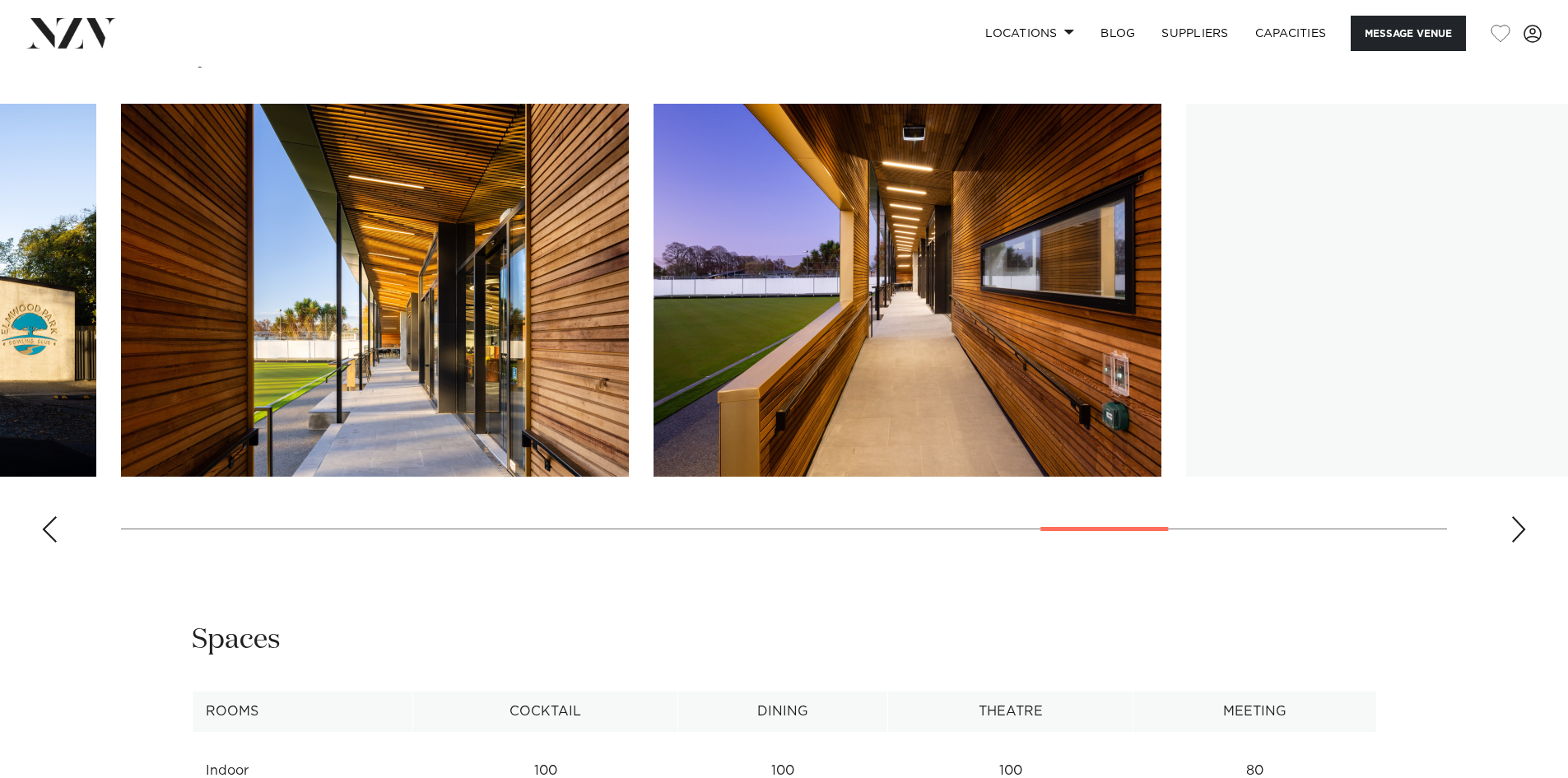
click at [1519, 522] on div "Next slide" at bounding box center [1518, 529] width 17 height 27
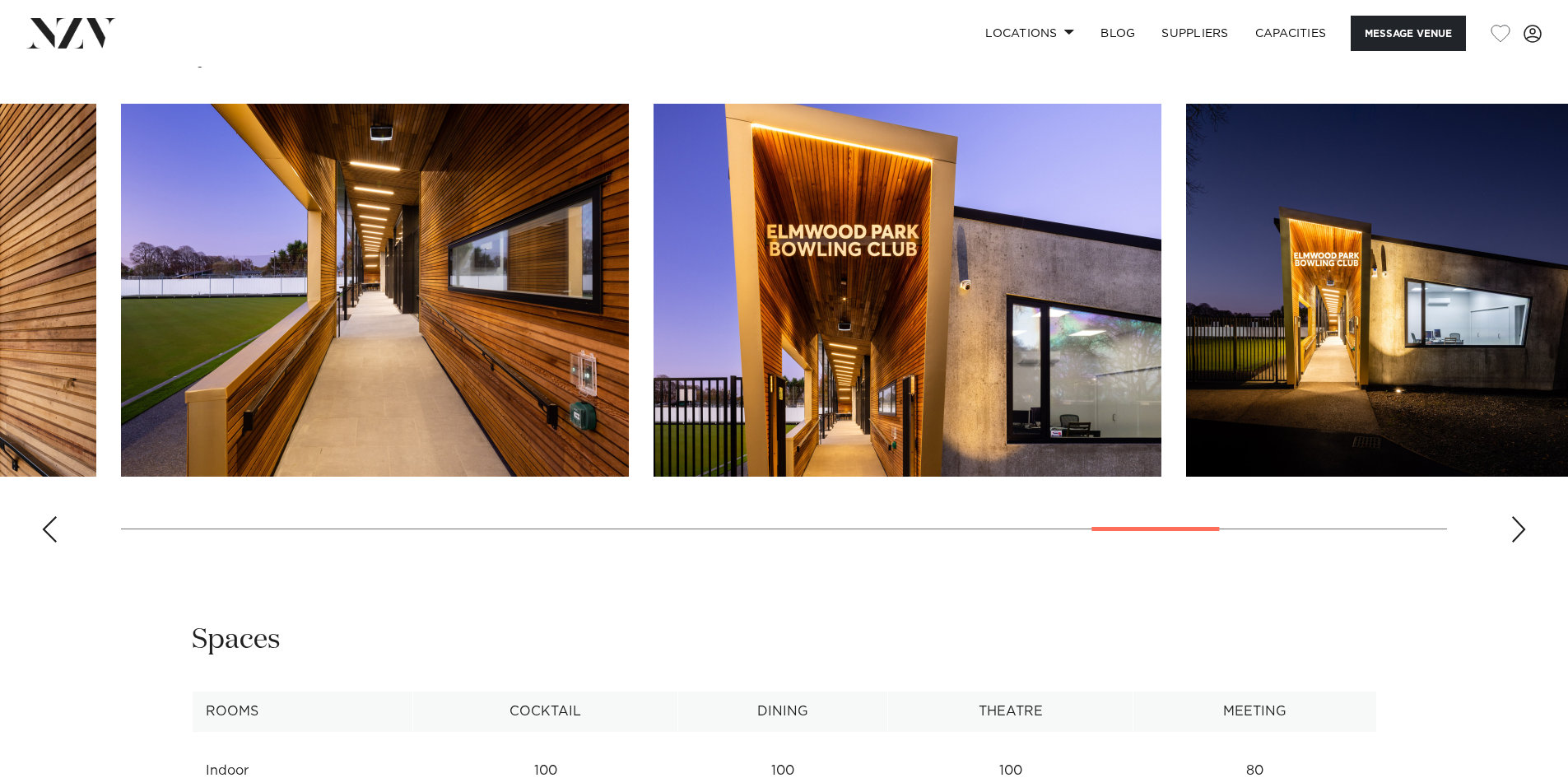
click at [1519, 522] on div "Next slide" at bounding box center [1518, 529] width 17 height 27
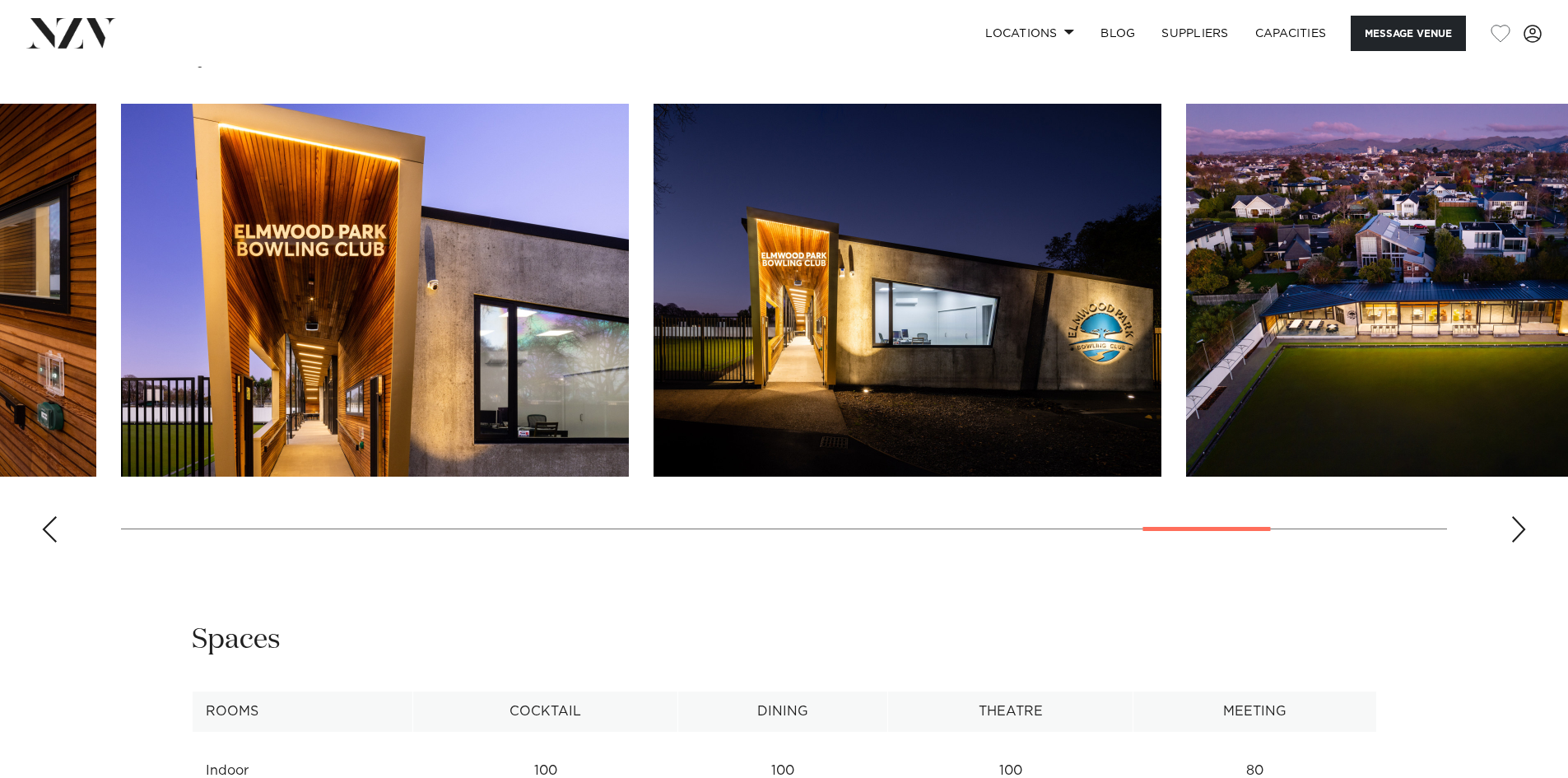
click at [1519, 522] on div "Next slide" at bounding box center [1518, 529] width 17 height 27
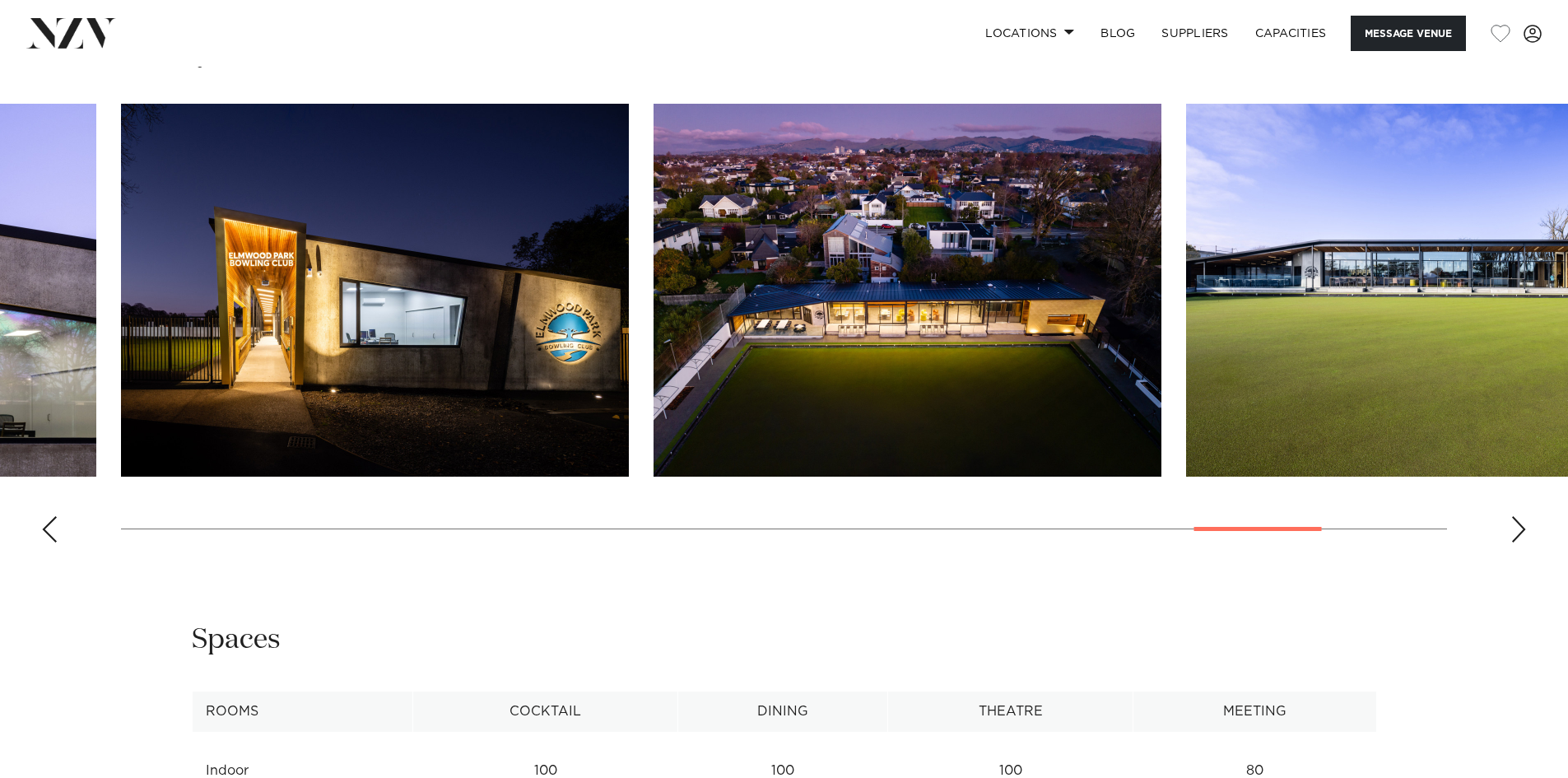
click at [1519, 522] on div "Next slide" at bounding box center [1518, 529] width 17 height 27
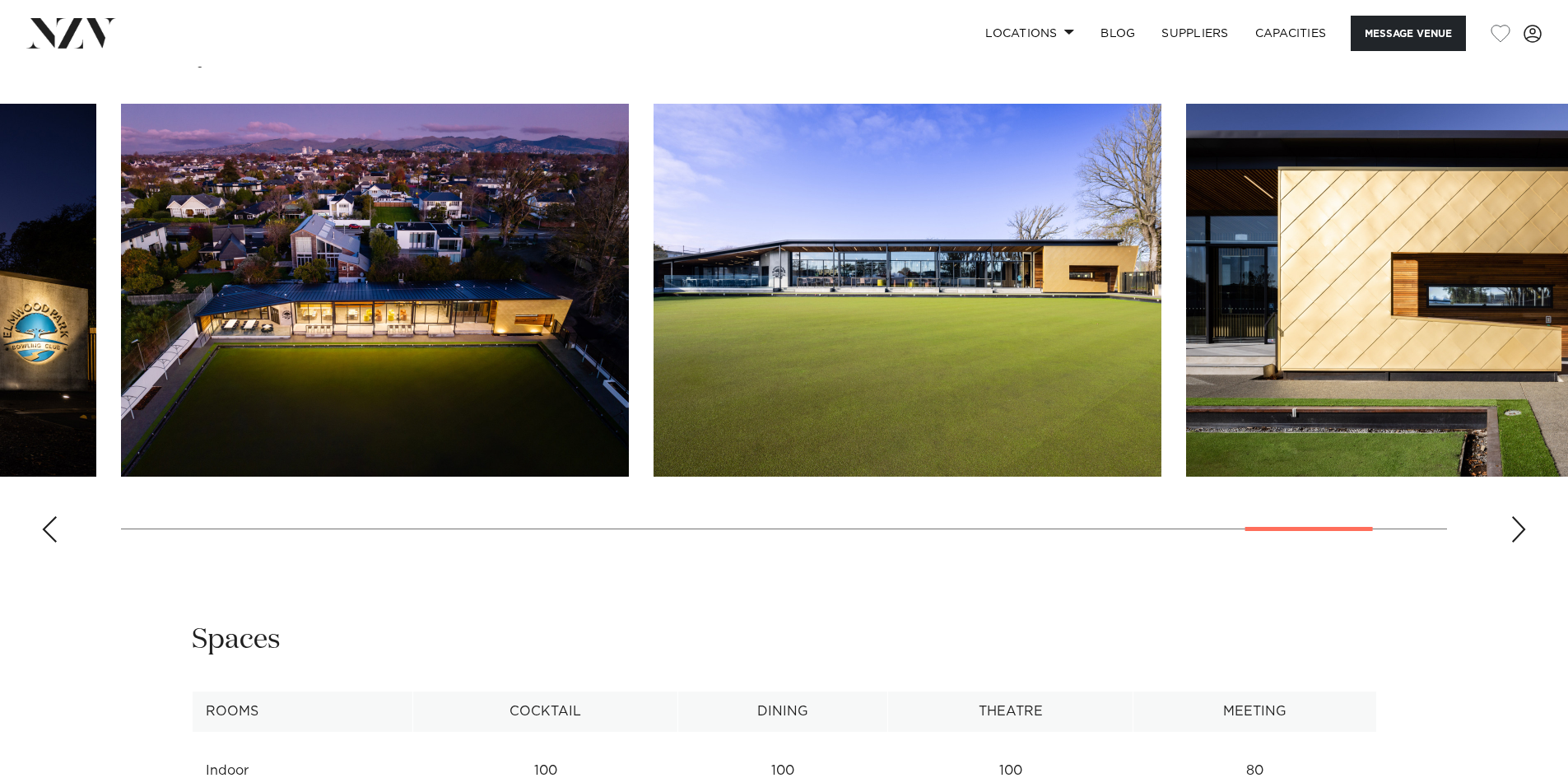
click at [1519, 522] on div "Next slide" at bounding box center [1518, 529] width 17 height 27
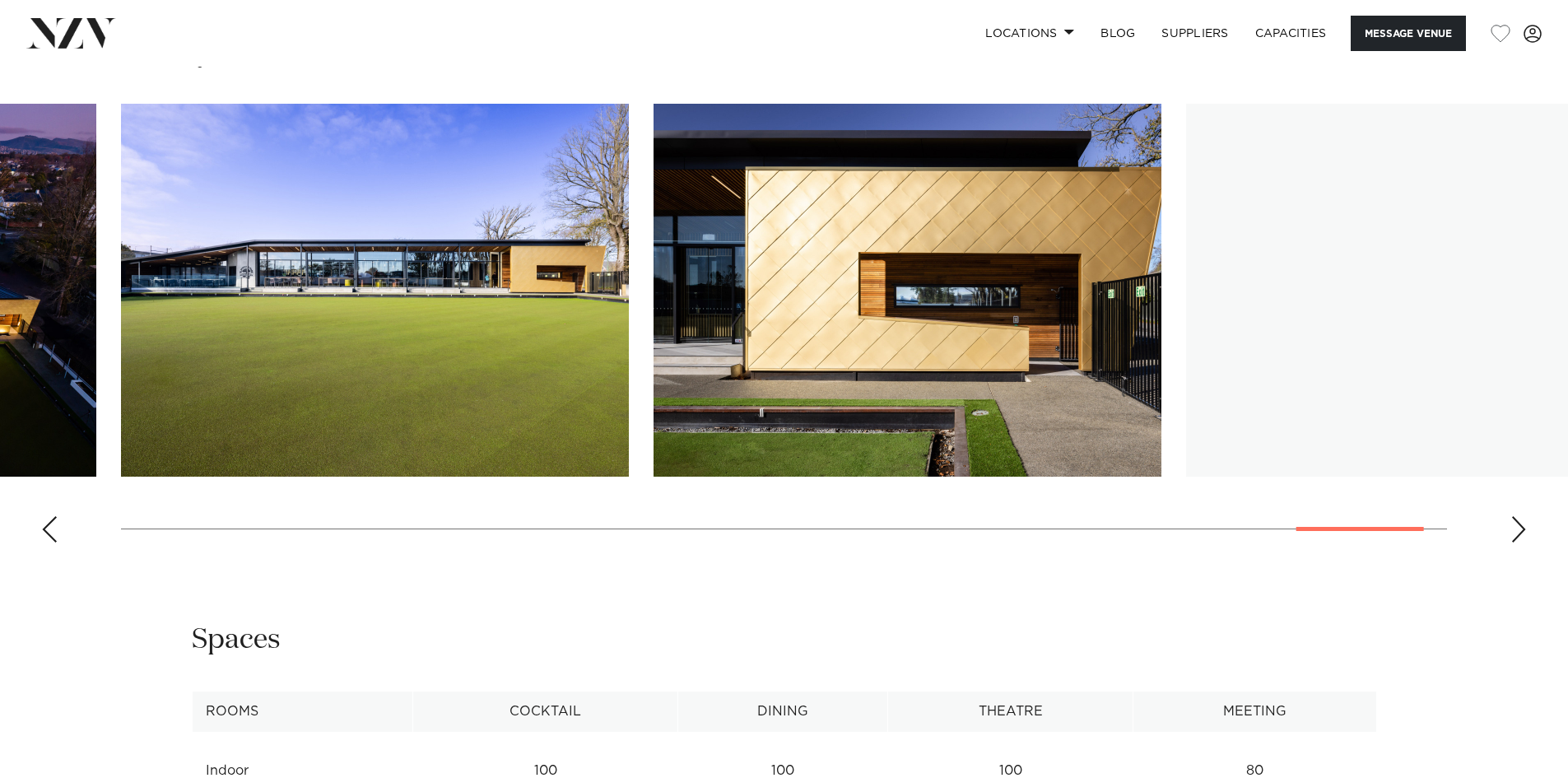
click at [1519, 522] on div "Next slide" at bounding box center [1518, 529] width 17 height 27
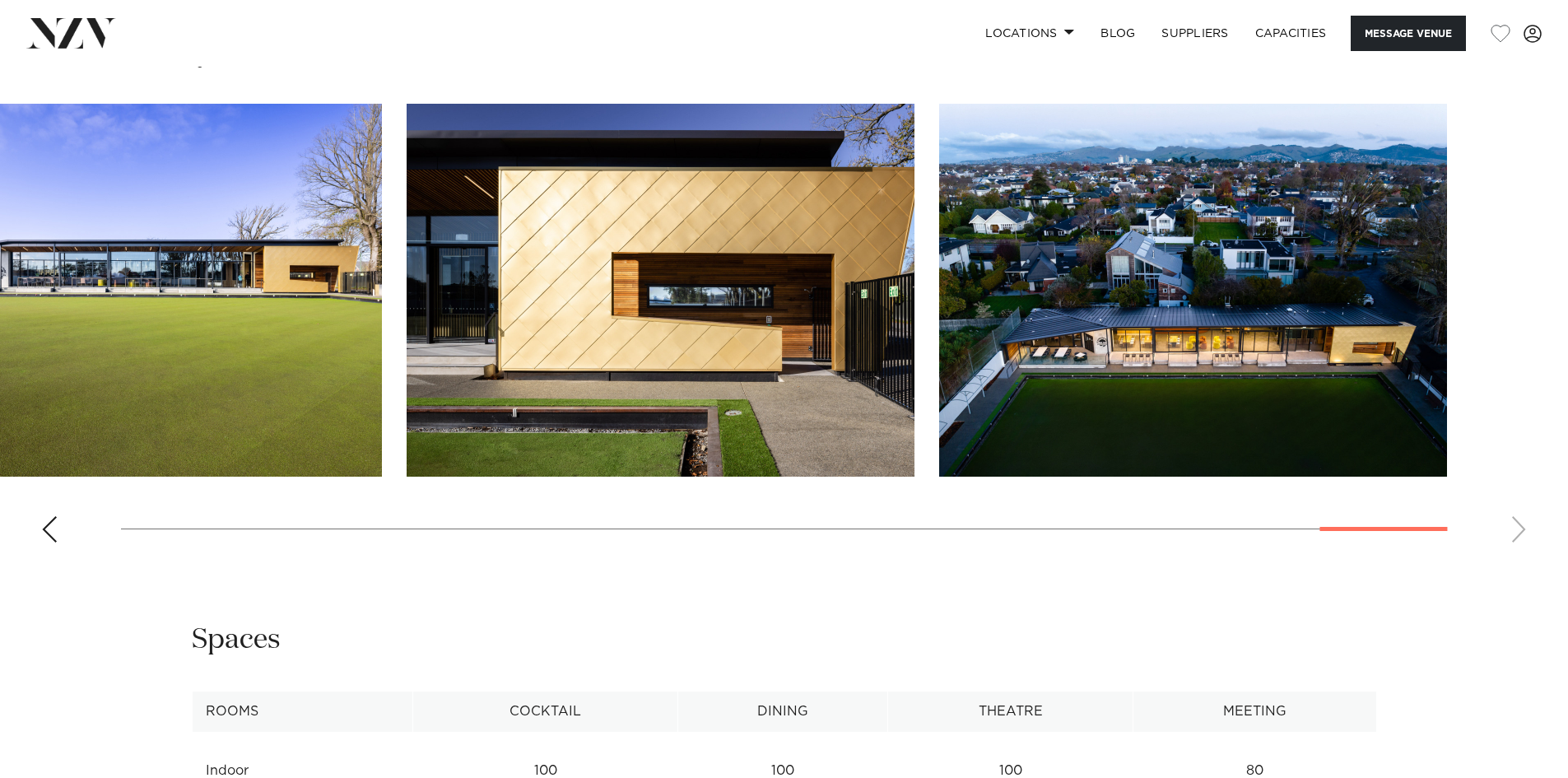
click at [1519, 522] on swiper-container at bounding box center [784, 329] width 1568 height 452
